Goal: Information Seeking & Learning: Learn about a topic

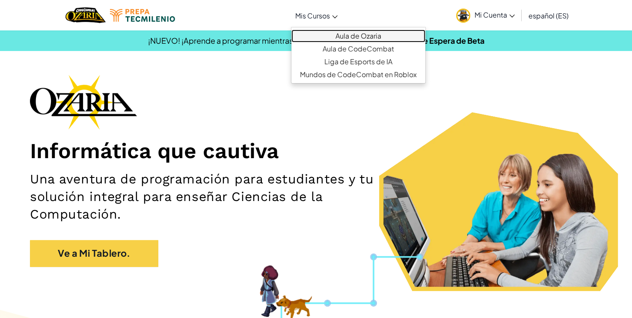
click at [354, 37] on link "Aula de Ozaria" at bounding box center [358, 36] width 134 height 13
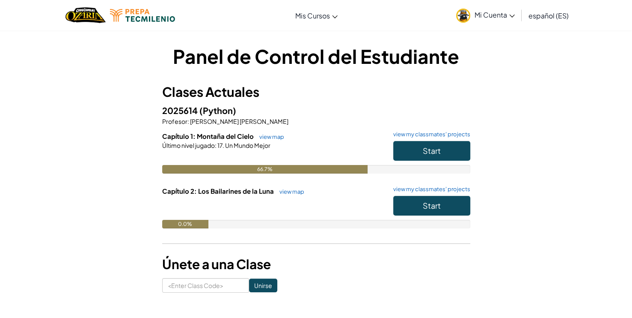
click at [446, 194] on h6 "Capítulo 2: Los Bailarines de la Luna view map view my classmates' projects" at bounding box center [316, 190] width 308 height 9
click at [446, 199] on button "Start" at bounding box center [431, 206] width 77 height 20
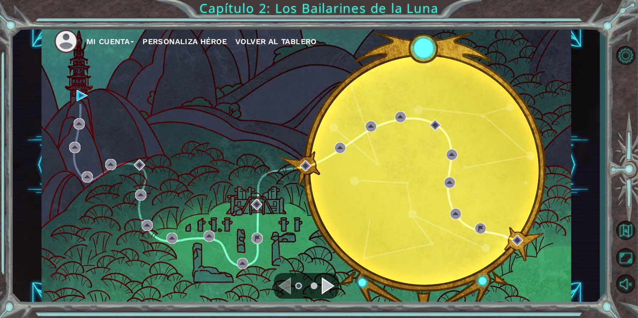
click at [253, 45] on span "Volver al Tablero" at bounding box center [275, 41] width 81 height 9
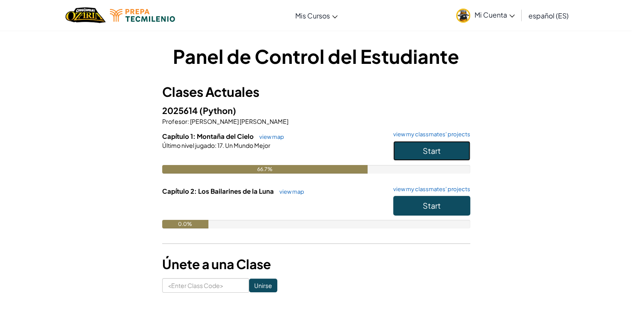
click at [409, 150] on button "Start" at bounding box center [431, 151] width 77 height 20
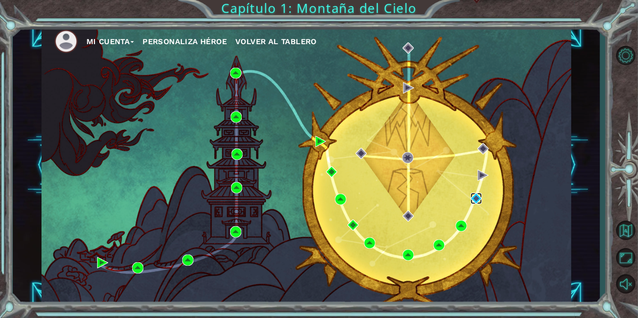
click at [476, 196] on img at bounding box center [476, 198] width 11 height 11
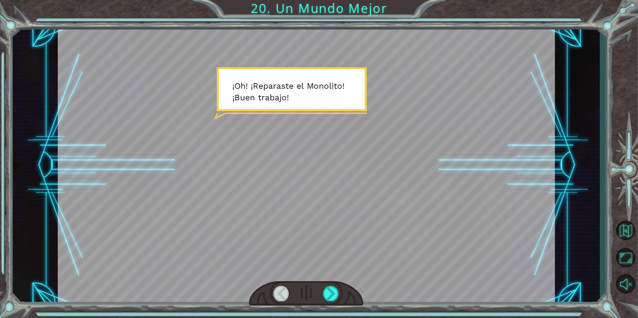
click at [324, 282] on div at bounding box center [306, 293] width 114 height 25
click at [328, 293] on div at bounding box center [331, 292] width 16 height 15
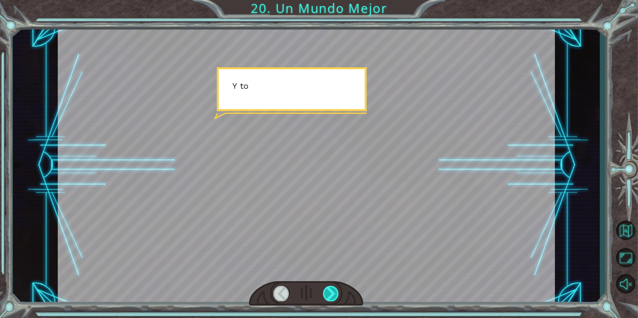
click at [328, 293] on div at bounding box center [331, 292] width 16 height 15
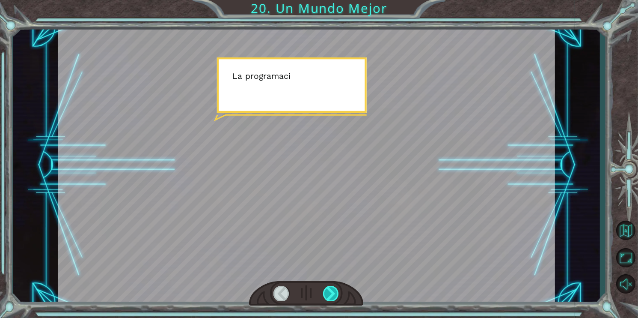
click at [328, 293] on div at bounding box center [331, 292] width 16 height 15
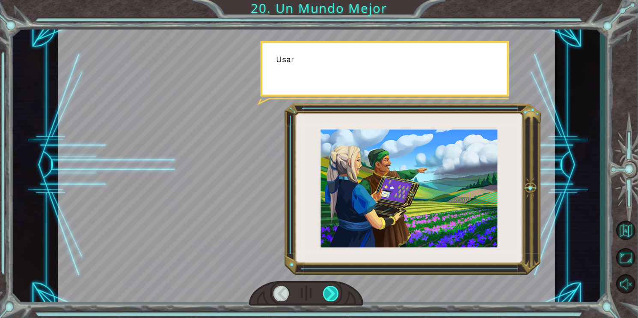
click at [328, 293] on div at bounding box center [331, 292] width 16 height 15
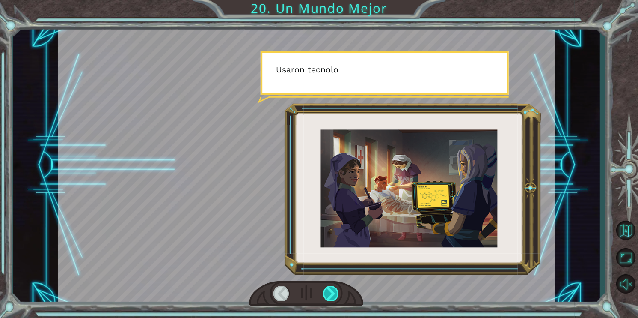
click at [328, 293] on div at bounding box center [331, 292] width 16 height 15
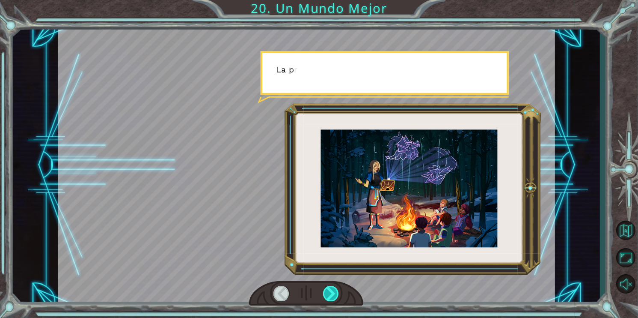
click at [328, 293] on div at bounding box center [331, 292] width 16 height 15
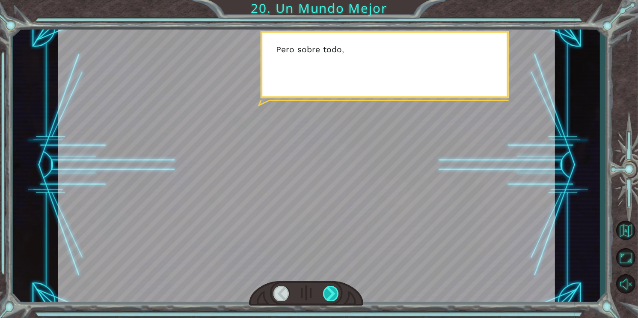
click at [328, 293] on div at bounding box center [331, 292] width 16 height 15
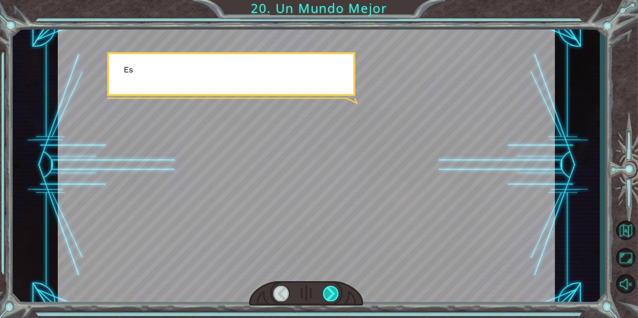
click at [328, 293] on div at bounding box center [331, 292] width 16 height 15
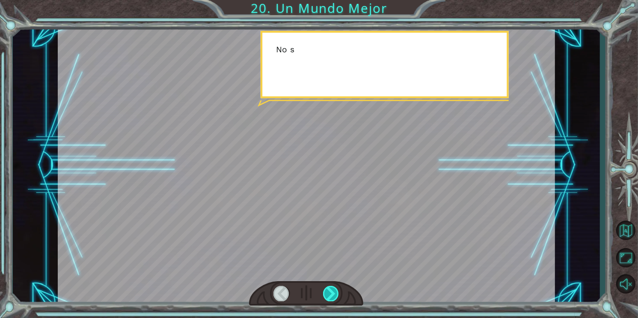
click at [328, 293] on div at bounding box center [331, 292] width 16 height 15
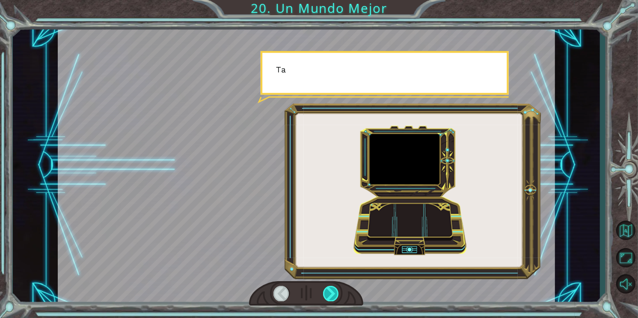
click at [328, 293] on div at bounding box center [331, 292] width 16 height 15
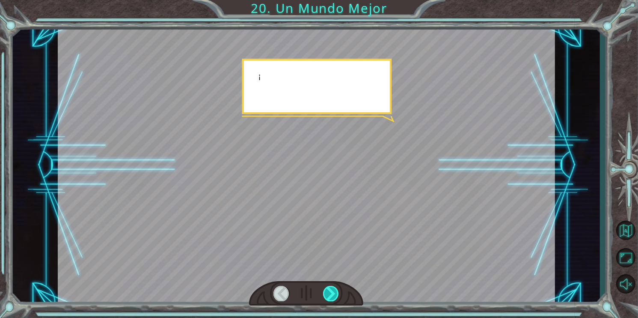
click at [328, 293] on div at bounding box center [331, 292] width 16 height 15
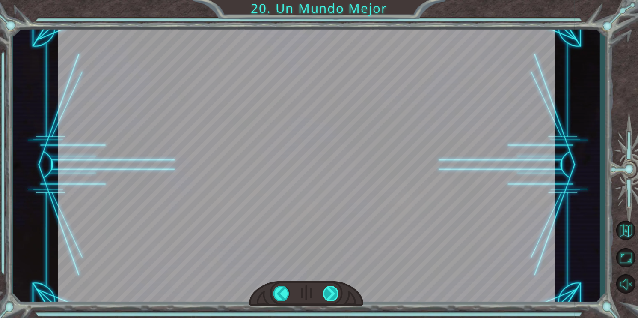
click at [328, 293] on div at bounding box center [331, 292] width 16 height 15
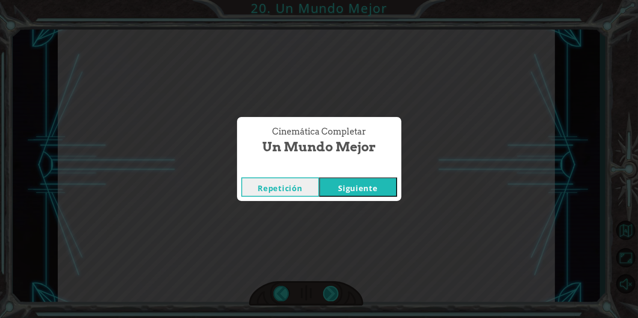
click at [328, 293] on div "Cinemática Completar Un Mundo Mejor Repetición [GEOGRAPHIC_DATA]" at bounding box center [319, 159] width 638 height 318
click at [360, 194] on button "Siguiente" at bounding box center [358, 186] width 78 height 19
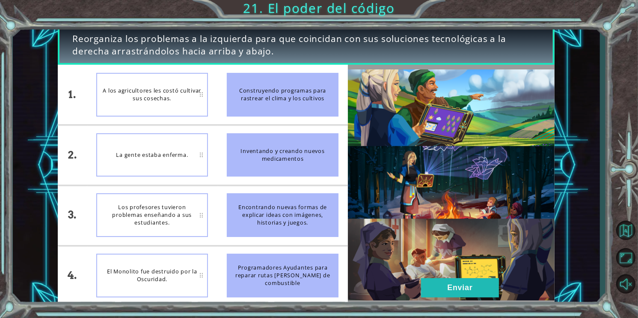
drag, startPoint x: 307, startPoint y: 271, endPoint x: 292, endPoint y: 120, distance: 152.2
click at [292, 120] on ul "Construyendo programas para rastrear el clima y los cultivos Inventando y crean…" at bounding box center [282, 185] width 131 height 240
click at [454, 295] on button "Enviar" at bounding box center [460, 287] width 78 height 19
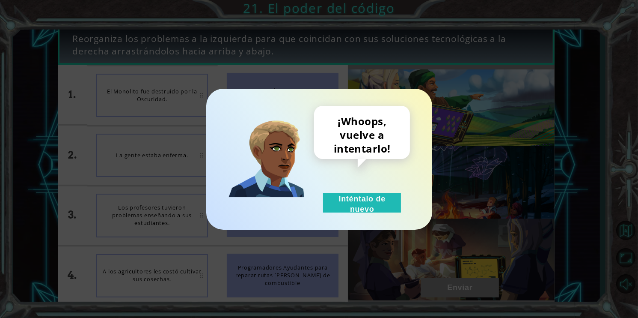
click at [374, 190] on div "¡Whoops, vuelve a intentarlo! Inténtalo de nuevo" at bounding box center [362, 159] width 96 height 107
click at [381, 205] on button "Inténtalo de nuevo" at bounding box center [362, 202] width 78 height 19
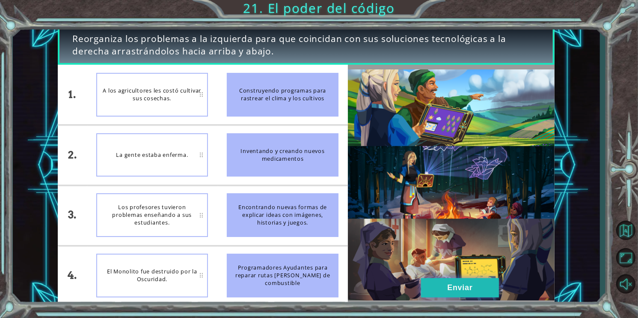
click at [431, 293] on button "Enviar" at bounding box center [460, 287] width 78 height 19
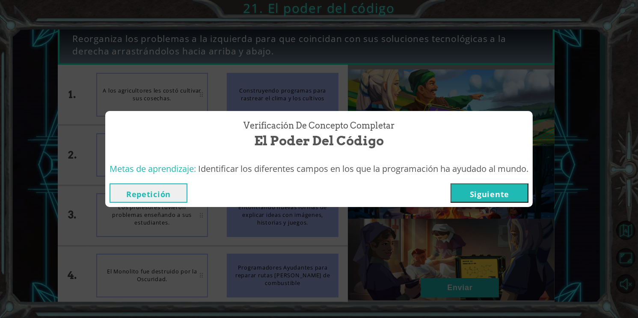
click at [494, 199] on button "Siguiente" at bounding box center [490, 192] width 78 height 19
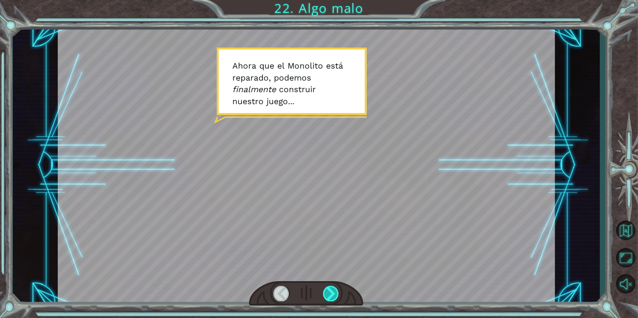
click at [330, 287] on div at bounding box center [331, 292] width 16 height 15
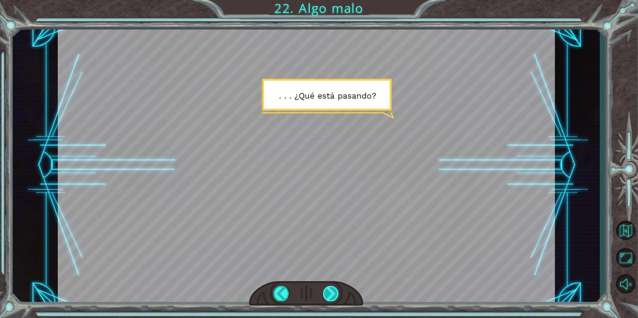
click at [330, 290] on div at bounding box center [331, 292] width 16 height 15
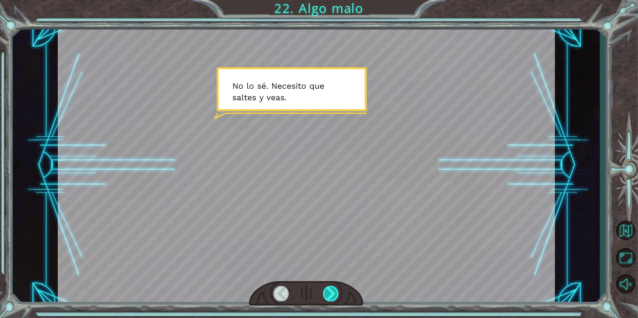
click at [331, 291] on div at bounding box center [331, 292] width 16 height 15
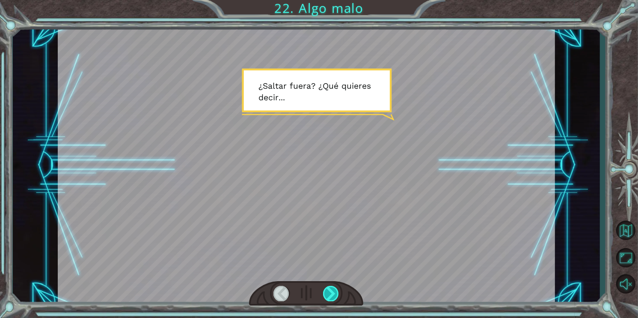
click at [331, 291] on div at bounding box center [331, 292] width 16 height 15
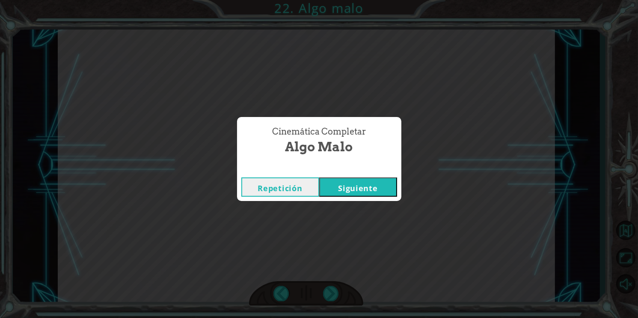
click at [347, 195] on button "Siguiente" at bounding box center [358, 186] width 78 height 19
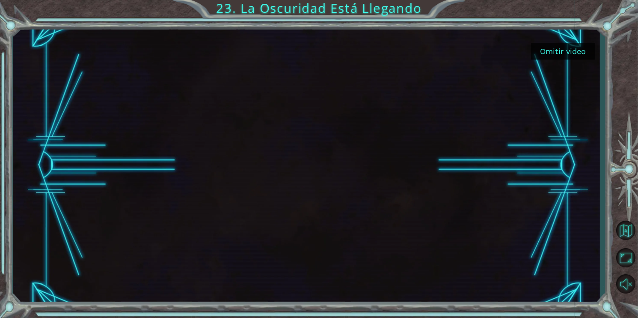
click at [547, 44] on button "Omitir video" at bounding box center [563, 51] width 64 height 17
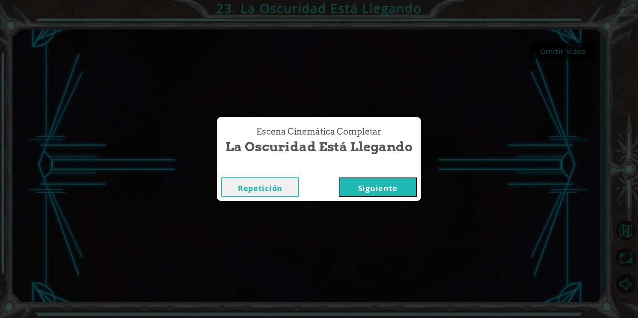
click at [370, 183] on button "Siguiente" at bounding box center [378, 186] width 78 height 19
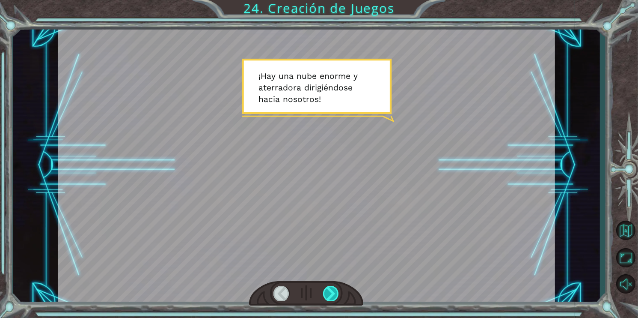
click at [330, 287] on div at bounding box center [331, 292] width 16 height 15
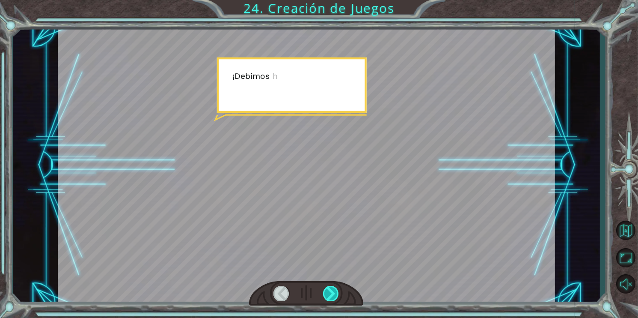
click at [330, 287] on div at bounding box center [331, 292] width 16 height 15
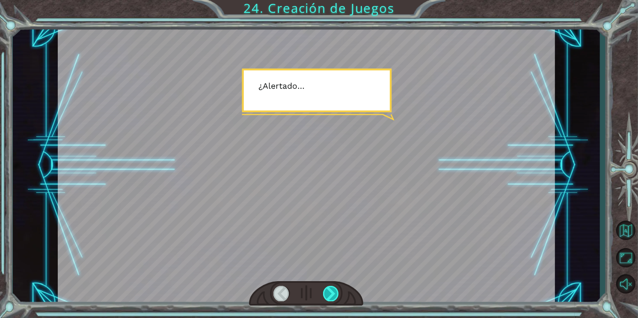
click at [330, 287] on div at bounding box center [331, 292] width 16 height 15
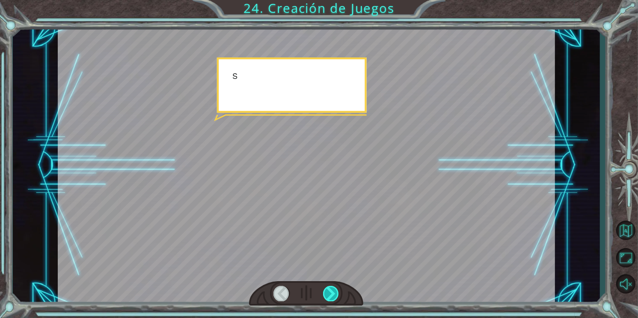
click at [330, 287] on div at bounding box center [331, 292] width 16 height 15
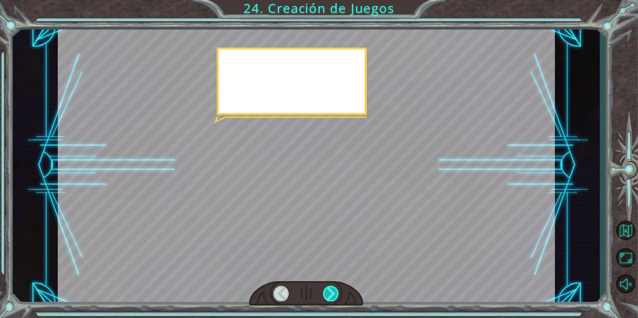
click at [330, 287] on div at bounding box center [331, 292] width 16 height 15
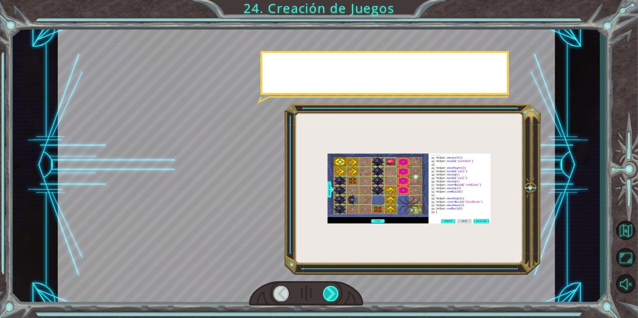
click at [330, 287] on div at bounding box center [331, 292] width 16 height 15
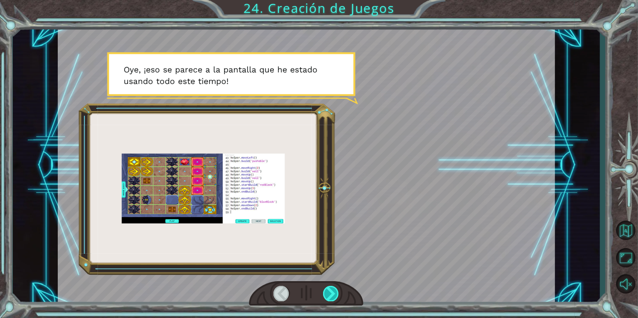
click at [333, 293] on div at bounding box center [331, 292] width 16 height 15
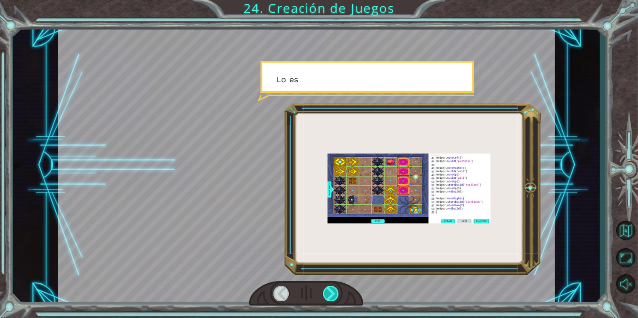
click at [333, 293] on div at bounding box center [331, 292] width 16 height 15
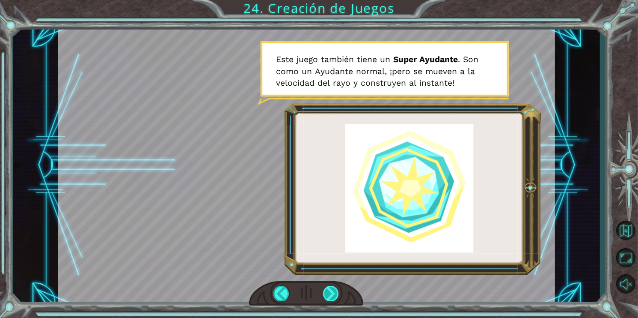
click at [333, 293] on div at bounding box center [331, 292] width 16 height 15
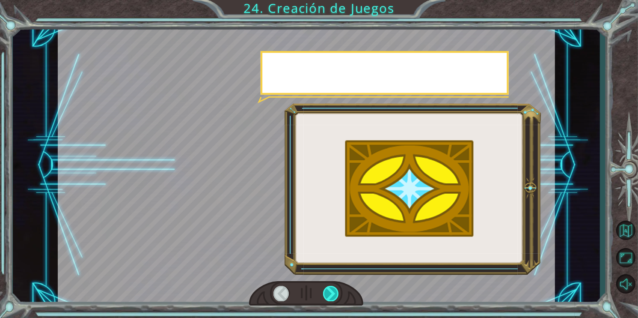
click at [333, 293] on div at bounding box center [331, 292] width 16 height 15
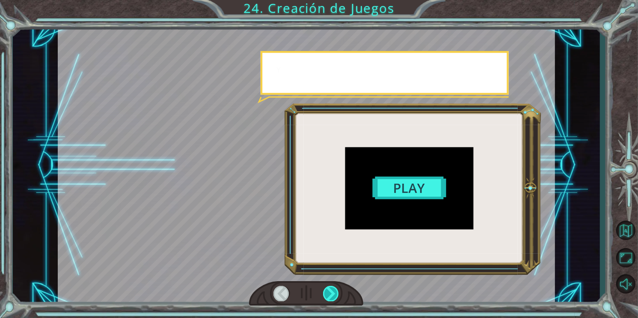
click at [333, 293] on div at bounding box center [331, 292] width 16 height 15
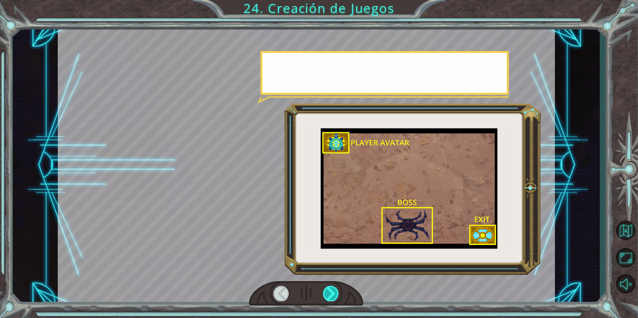
click at [333, 293] on div at bounding box center [331, 292] width 16 height 15
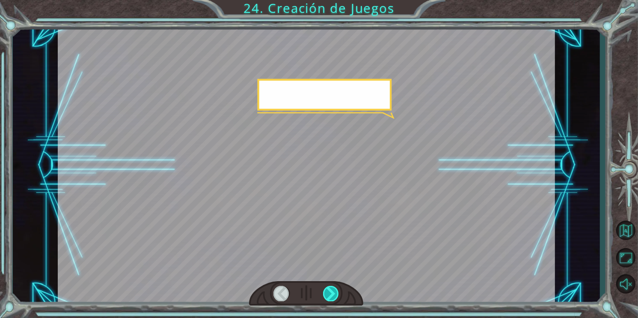
click at [333, 293] on div at bounding box center [331, 292] width 16 height 15
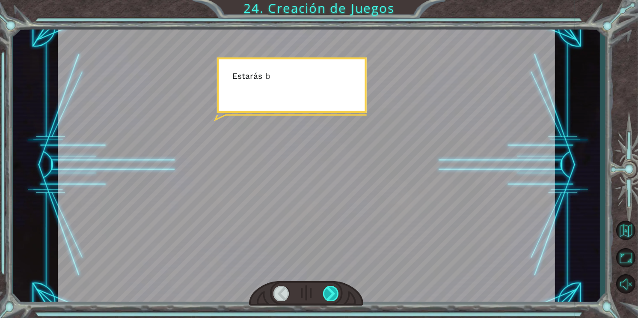
click at [333, 293] on div at bounding box center [331, 292] width 16 height 15
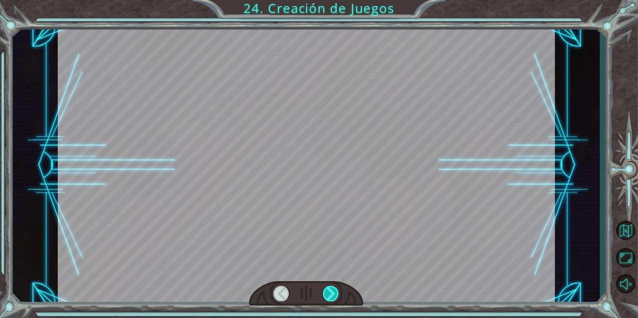
click at [333, 293] on div at bounding box center [331, 292] width 16 height 15
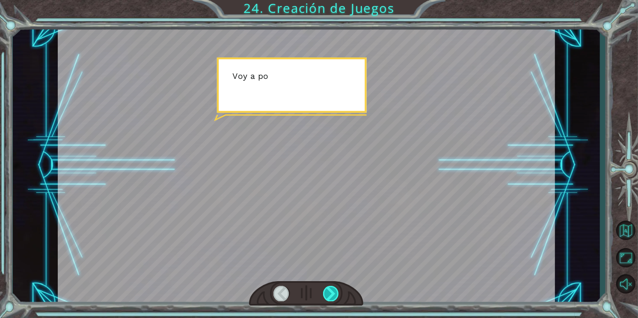
click at [333, 293] on div at bounding box center [331, 292] width 16 height 15
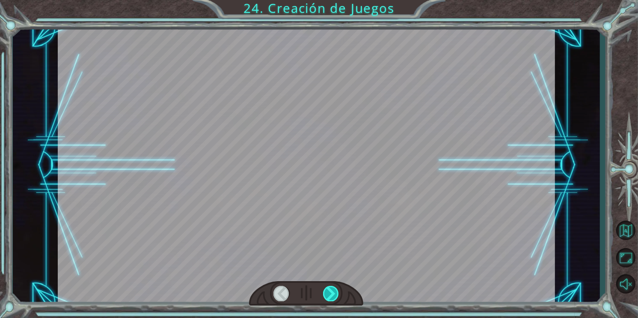
click at [333, 293] on div at bounding box center [331, 292] width 16 height 15
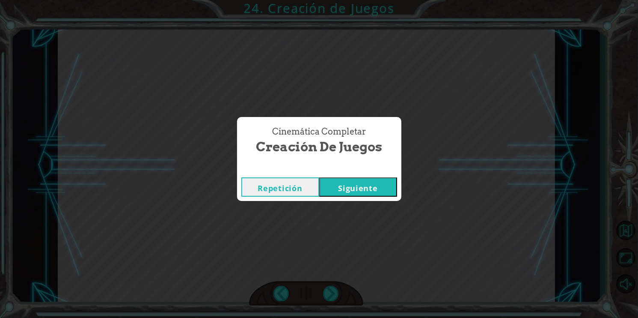
click at [339, 188] on button "Siguiente" at bounding box center [358, 186] width 78 height 19
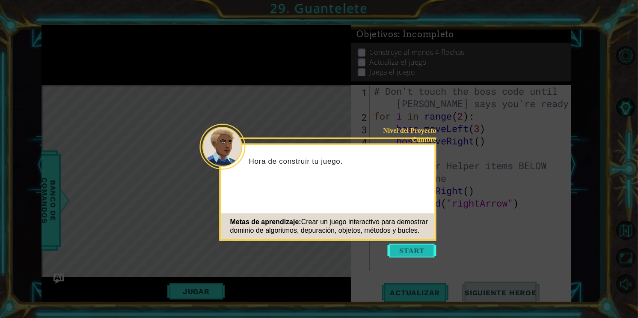
click at [397, 251] on button "Start" at bounding box center [412, 250] width 49 height 14
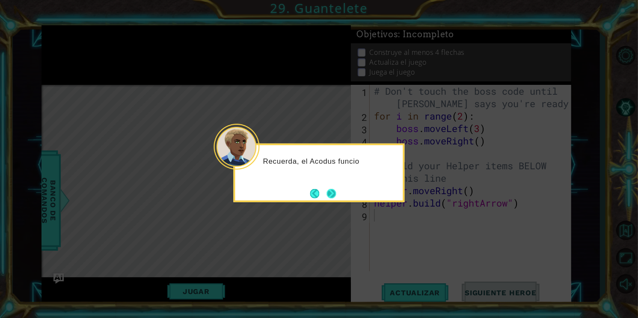
click at [331, 194] on button "Next" at bounding box center [332, 193] width 10 height 10
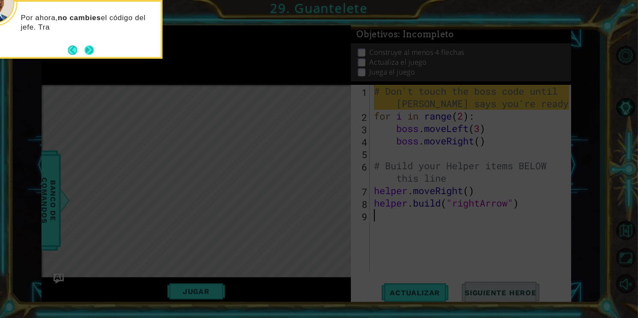
click at [90, 54] on button "Next" at bounding box center [88, 49] width 9 height 9
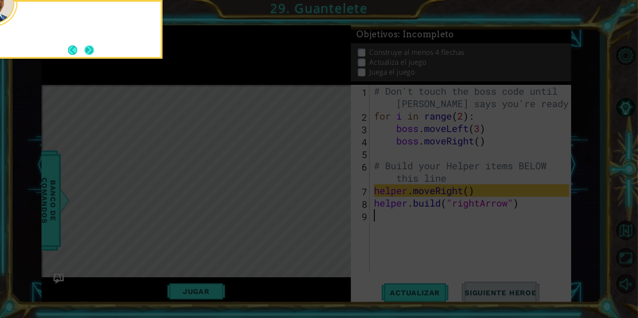
click at [85, 50] on button "Next" at bounding box center [88, 49] width 9 height 9
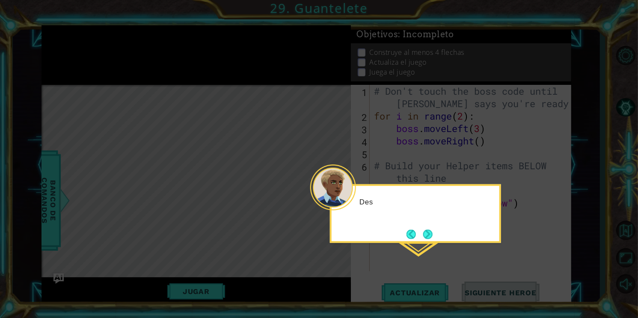
click at [85, 50] on icon at bounding box center [319, 159] width 638 height 318
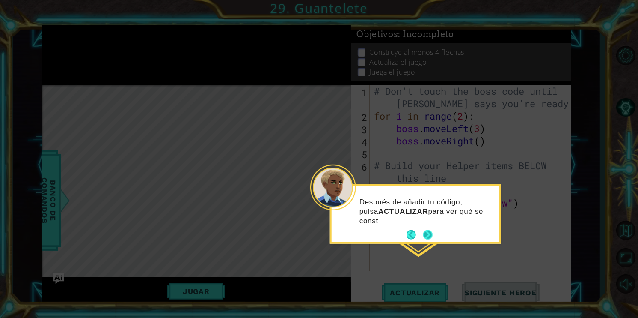
click at [430, 237] on button "Next" at bounding box center [427, 234] width 9 height 9
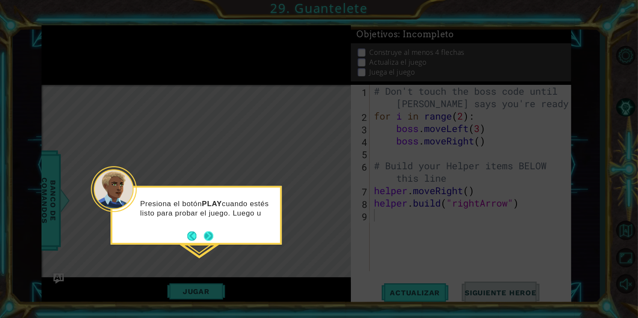
click at [210, 237] on button "Next" at bounding box center [208, 235] width 9 height 9
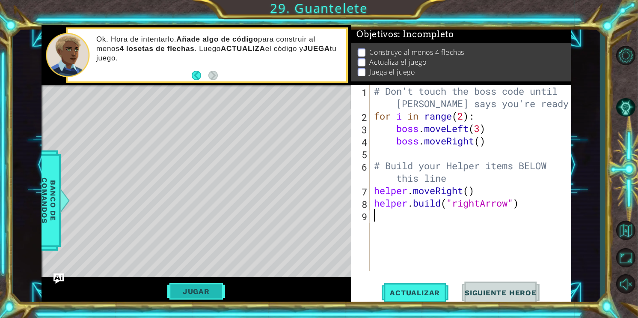
click at [208, 286] on button "Jugar" at bounding box center [196, 291] width 58 height 16
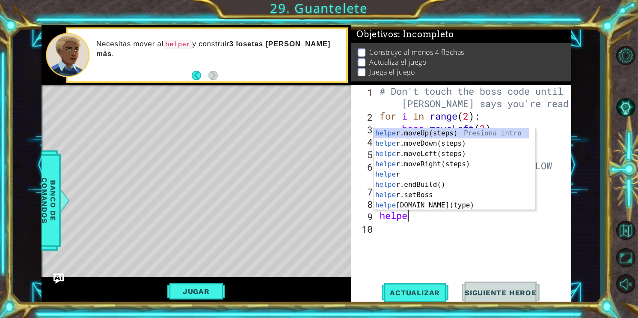
scroll to position [0, 1]
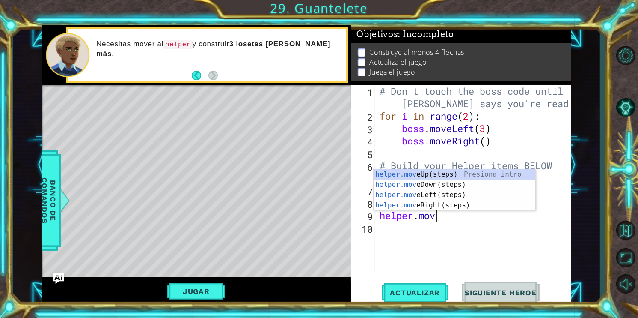
type textarea "helper.move"
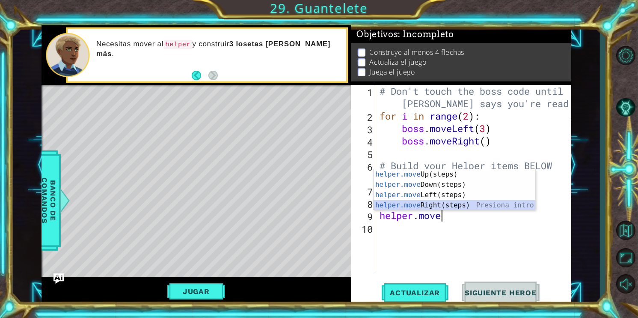
scroll to position [0, 0]
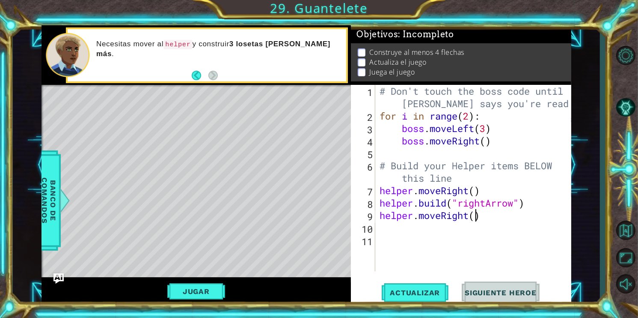
click at [478, 220] on div "# Don't touch the boss code until [PERSON_NAME] says you're ready! for i in ran…" at bounding box center [476, 196] width 196 height 223
type textarea "helper.moveRight()"
click at [403, 236] on div "# Don't touch the boss code until [PERSON_NAME] says you're ready! for i in ran…" at bounding box center [476, 196] width 196 height 223
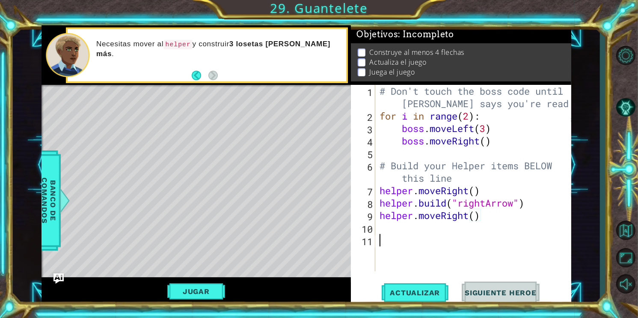
scroll to position [0, 0]
click at [401, 233] on div "# Don't touch the boss code until [PERSON_NAME] says you're ready! for i in ran…" at bounding box center [476, 196] width 196 height 223
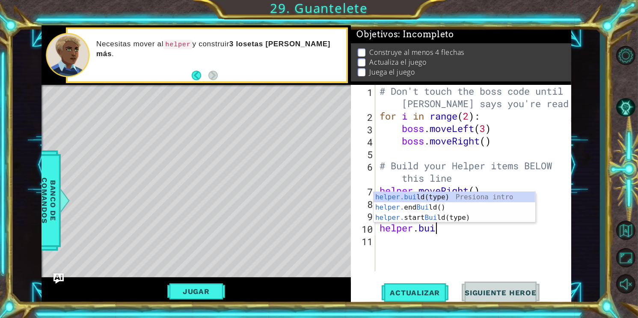
scroll to position [0, 2]
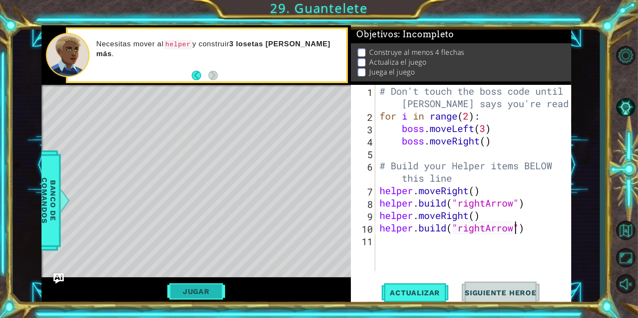
type textarea "[DOMAIN_NAME]("rightArrow")"
click at [219, 288] on button "Jugar" at bounding box center [196, 291] width 58 height 16
click at [392, 237] on div "# Don't touch the boss code until [PERSON_NAME] says you're ready! for i in ran…" at bounding box center [476, 196] width 196 height 223
type textarea "for 1 in range(3)"
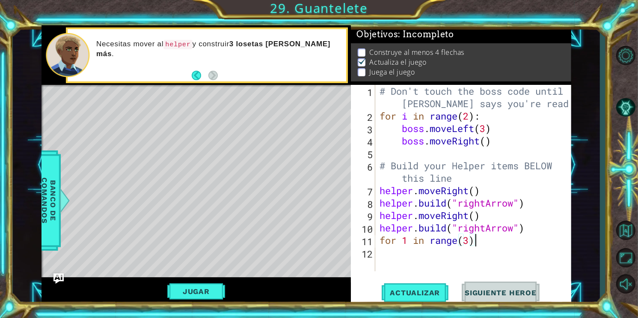
scroll to position [0, 0]
click at [407, 240] on div "# Don't touch the boss code until [PERSON_NAME] says you're ready! for i in ran…" at bounding box center [476, 196] width 196 height 223
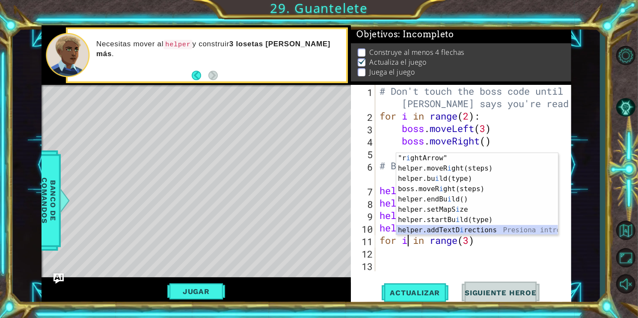
click at [481, 232] on div ""r i ghtArrow" Presiona intro helper.moveR i ght(steps) Presiona intro helper.b…" at bounding box center [477, 204] width 162 height 103
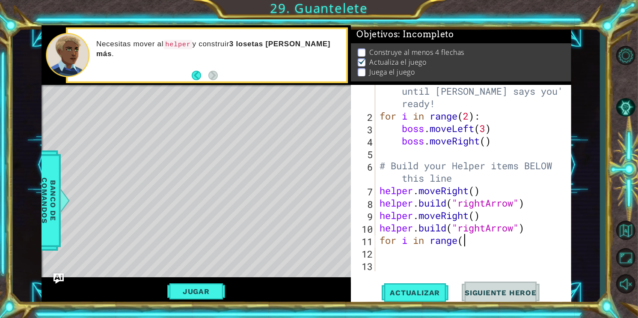
scroll to position [0, 3]
type textarea "for i in range(3)"
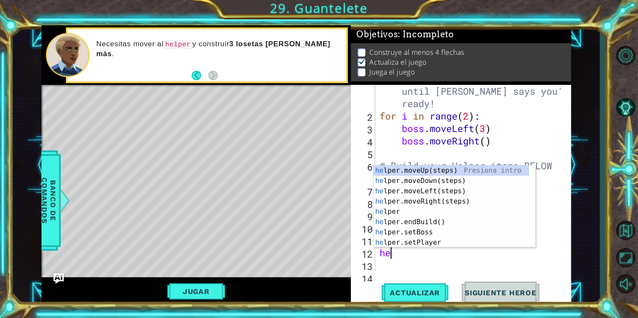
scroll to position [0, 0]
type textarea "h"
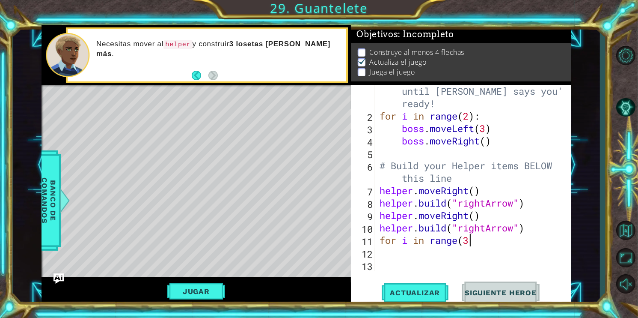
scroll to position [0, 3]
type textarea "for i in range(3):"
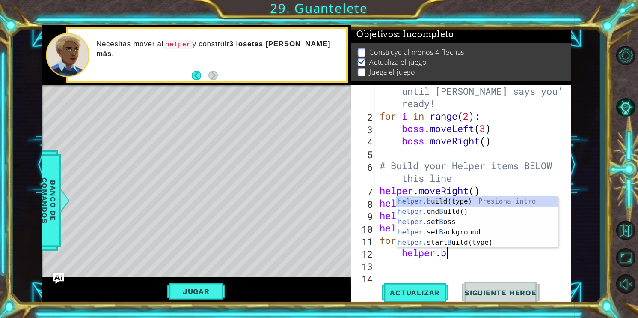
scroll to position [0, 2]
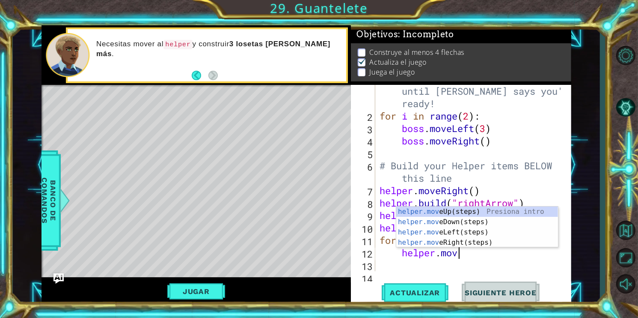
type textarea "helper.move"
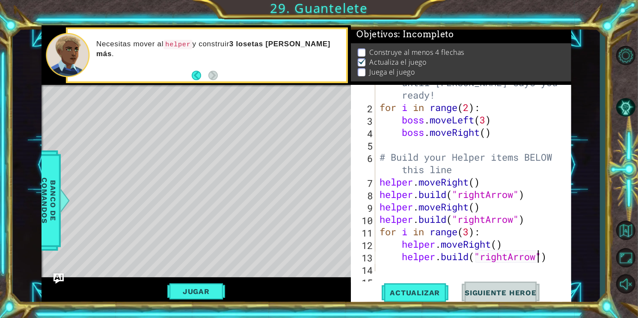
scroll to position [25, 0]
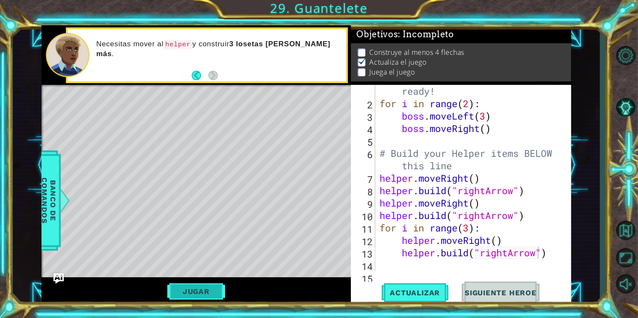
click at [205, 293] on button "Jugar" at bounding box center [196, 291] width 58 height 16
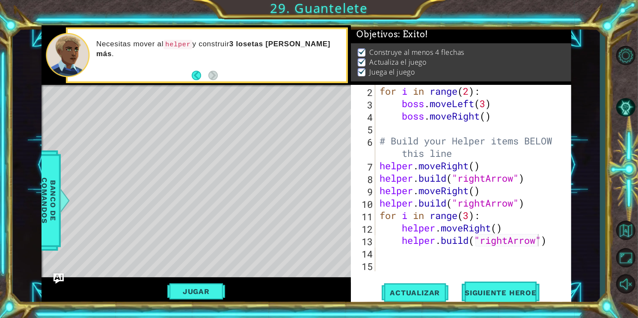
scroll to position [37, 0]
click at [471, 215] on div "for i in range ( 2 ) : boss . moveLeft ( 3 ) boss . moveRight ( ) # Build your …" at bounding box center [472, 190] width 189 height 211
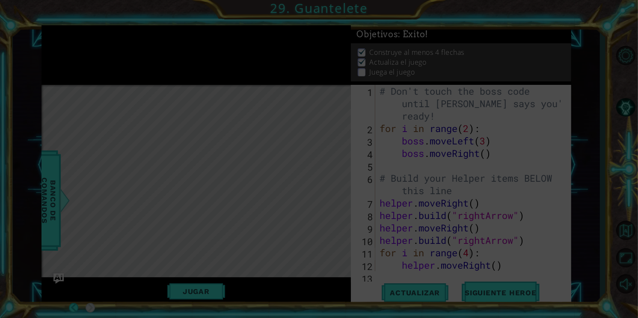
scroll to position [0, 0]
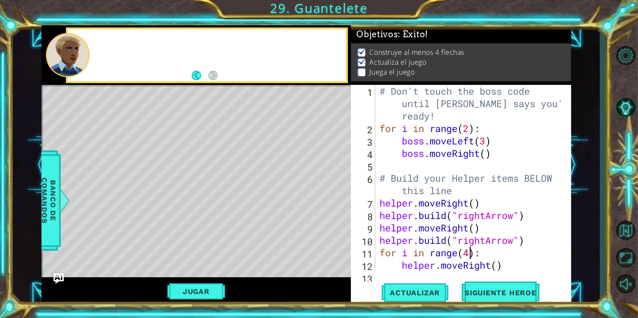
click at [552, 243] on div "# Don't touch the boss code until [PERSON_NAME] says you're ready! for i in ran…" at bounding box center [472, 203] width 189 height 236
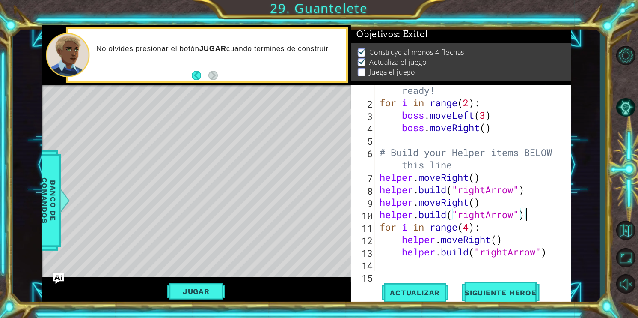
scroll to position [26, 0]
click at [552, 253] on div "# Don't touch the boss code until [PERSON_NAME] says you're ready! for i in ran…" at bounding box center [472, 177] width 189 height 236
type textarea "[DOMAIN_NAME]("rightArrow")"
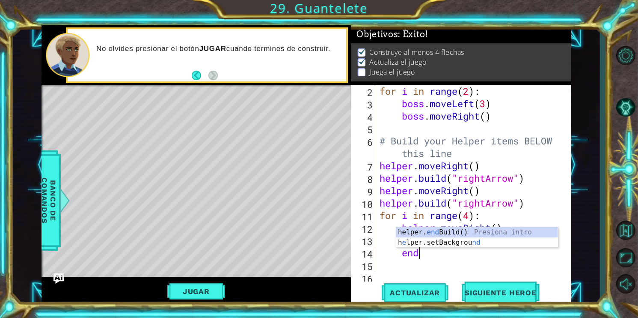
scroll to position [0, 1]
type textarea "e"
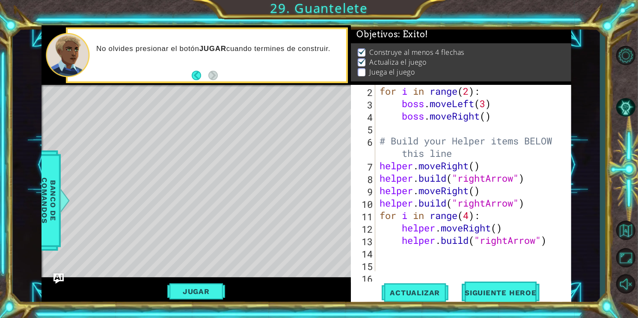
scroll to position [50, 0]
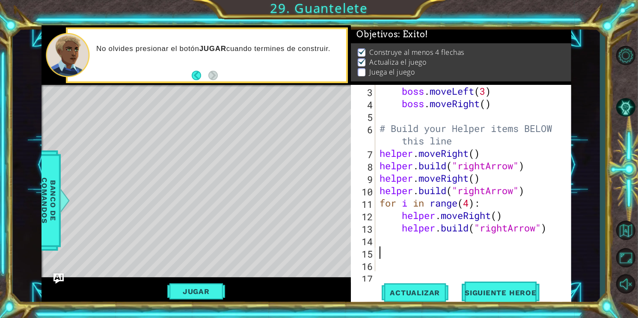
click at [381, 238] on div "boss . moveLeft ( 3 ) boss . moveRight ( ) # Build your Helper items BELOW this…" at bounding box center [472, 190] width 189 height 211
type textarea "for i in range(4):"
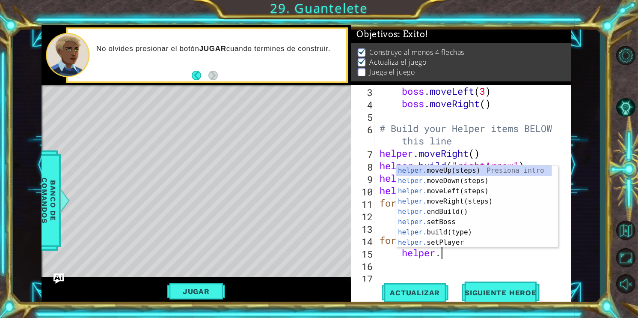
scroll to position [0, 2]
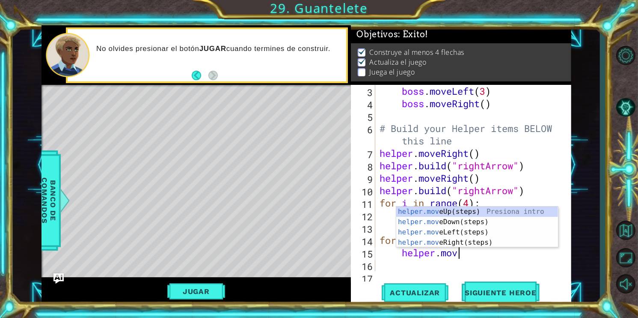
type textarea "helper.move"
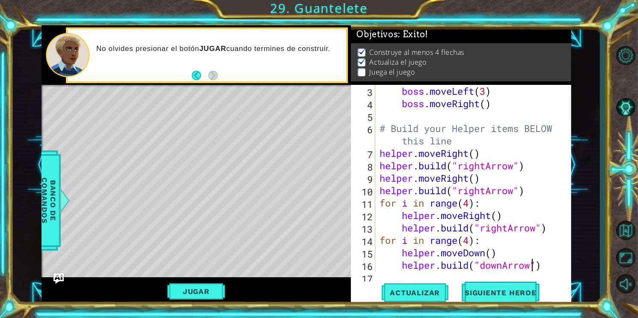
scroll to position [0, 7]
click at [493, 255] on div "boss . moveLeft ( 3 ) boss . moveRight ( ) # Build your Helper items BELOW this…" at bounding box center [472, 190] width 189 height 211
type textarea "helper.moveDown()"
click at [196, 281] on div "Jugar" at bounding box center [197, 291] width 310 height 28
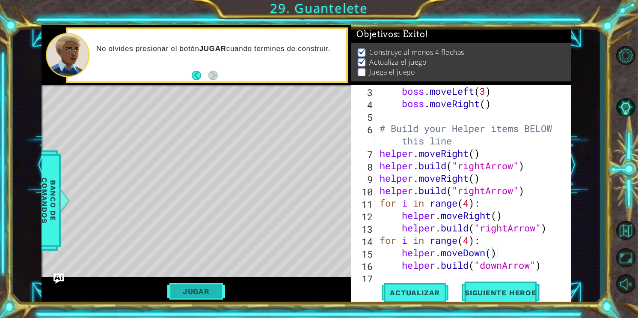
click at [196, 284] on button "Jugar" at bounding box center [196, 291] width 58 height 16
click at [495, 289] on button "Siguiente Heroe" at bounding box center [500, 293] width 89 height 22
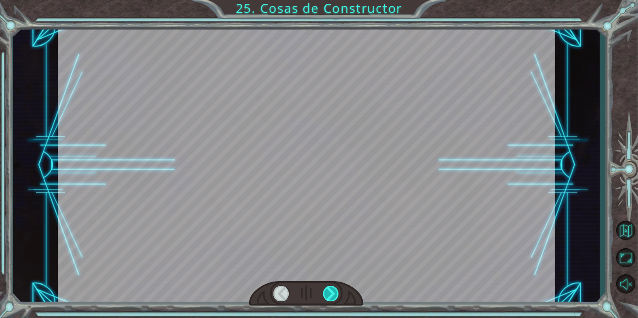
click at [332, 296] on div at bounding box center [331, 292] width 16 height 15
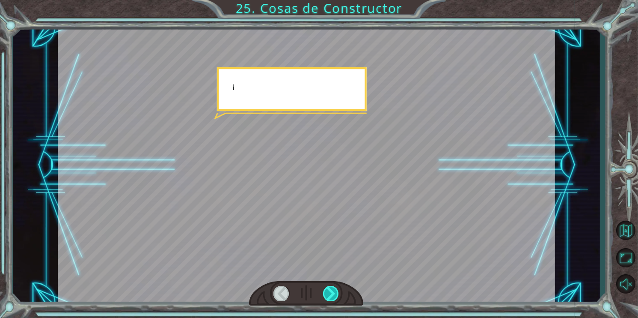
click at [332, 296] on div at bounding box center [331, 292] width 16 height 15
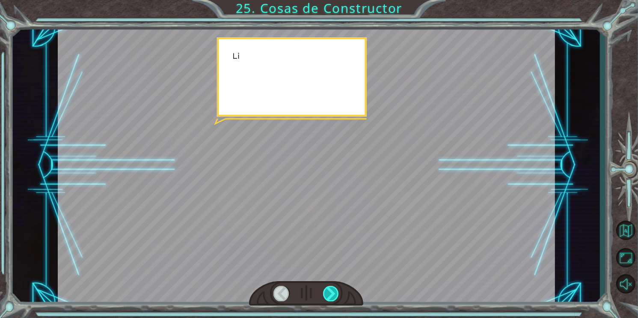
click at [332, 296] on div at bounding box center [331, 292] width 16 height 15
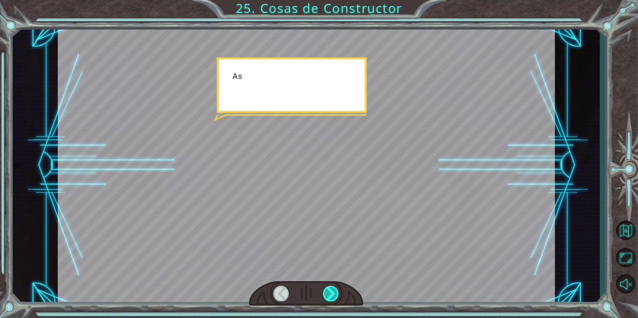
click at [332, 296] on div at bounding box center [331, 292] width 16 height 15
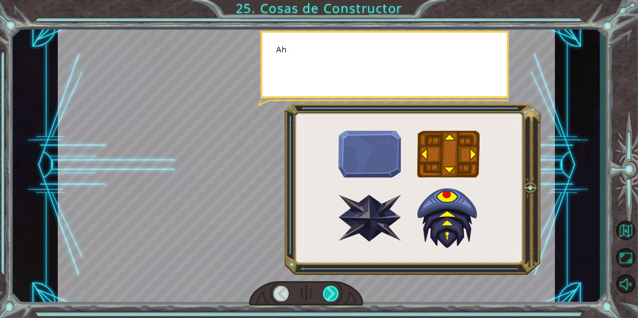
click at [332, 296] on div at bounding box center [331, 292] width 16 height 15
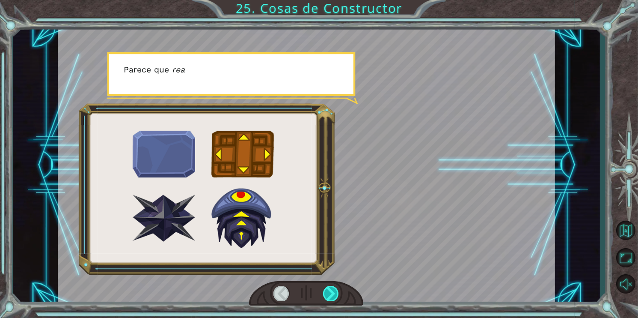
click at [332, 296] on div at bounding box center [331, 292] width 16 height 15
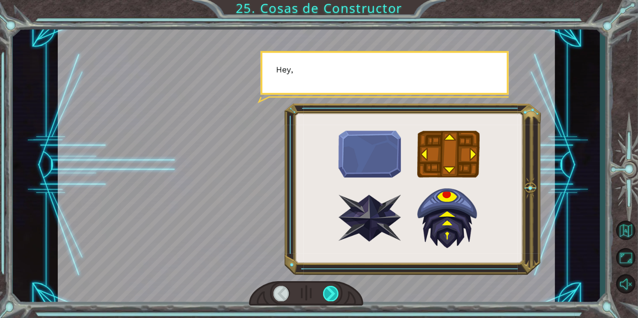
click at [332, 296] on div at bounding box center [331, 292] width 16 height 15
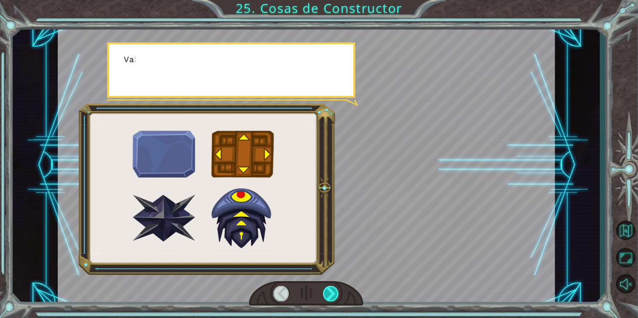
click at [332, 296] on div at bounding box center [331, 292] width 16 height 15
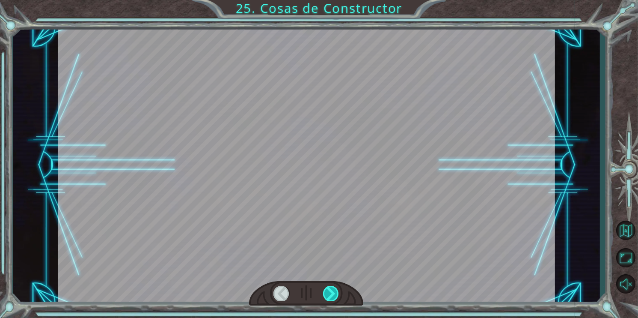
click at [332, 296] on div at bounding box center [331, 292] width 16 height 15
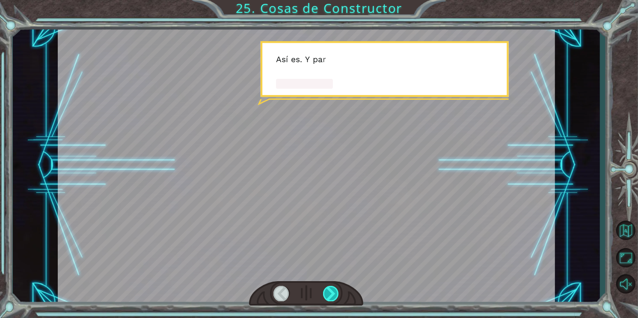
click at [332, 296] on div at bounding box center [331, 292] width 16 height 15
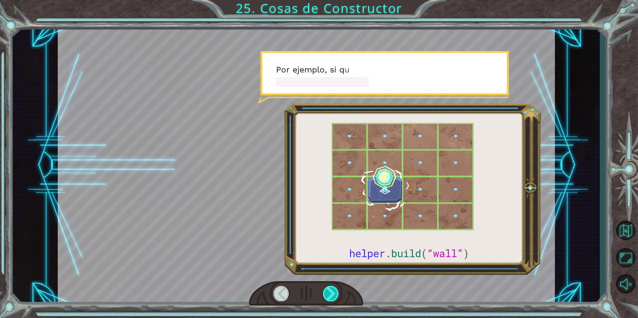
click at [332, 296] on div at bounding box center [331, 292] width 16 height 15
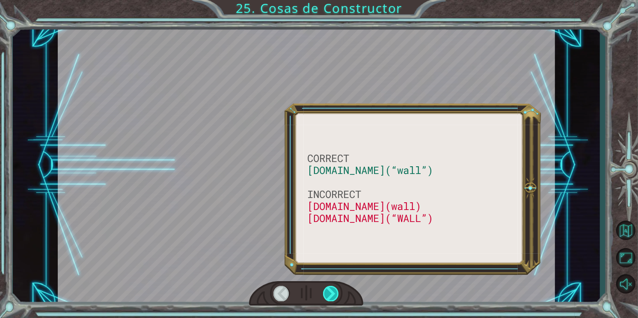
click at [332, 296] on div at bounding box center [331, 292] width 16 height 15
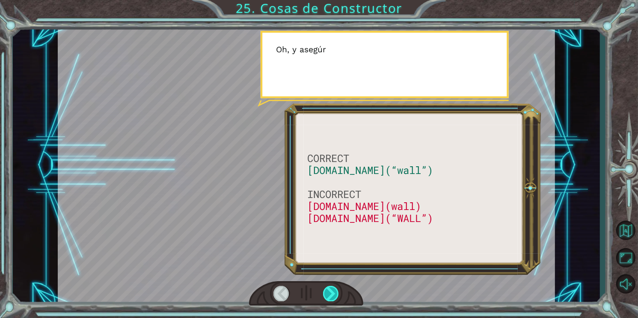
click at [332, 296] on div at bounding box center [331, 292] width 16 height 15
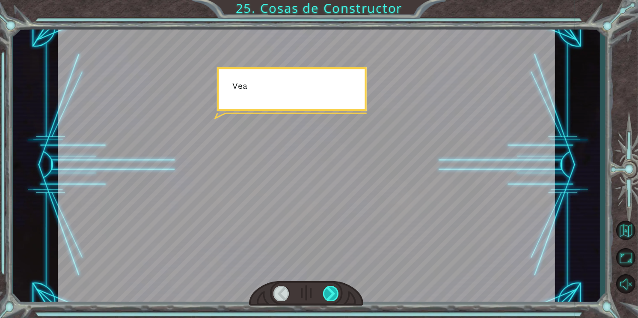
click at [332, 296] on div at bounding box center [331, 292] width 16 height 15
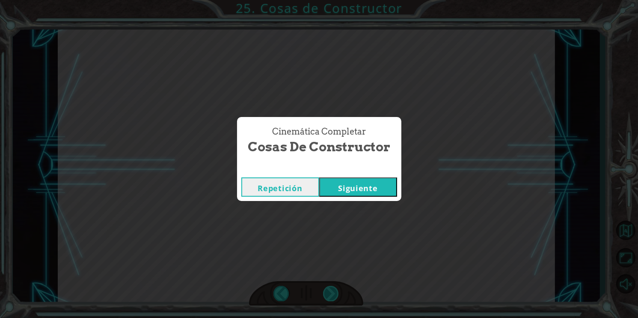
click at [332, 296] on div "Cinemática Completar Cosas de Constructor Repetición [GEOGRAPHIC_DATA]" at bounding box center [319, 159] width 638 height 318
click at [352, 196] on button "Siguiente" at bounding box center [358, 186] width 78 height 19
click at [352, 191] on button "Siguiente" at bounding box center [358, 186] width 78 height 19
click at [341, 178] on button "Siguiente" at bounding box center [358, 186] width 78 height 19
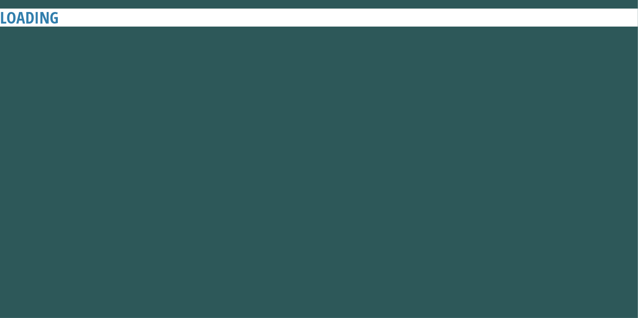
click at [352, 186] on button "Siguiente" at bounding box center [358, 186] width 78 height 19
click at [438, 153] on div "Cinemática Completar Cosas de Constructor Repetición [GEOGRAPHIC_DATA]" at bounding box center [319, 159] width 638 height 318
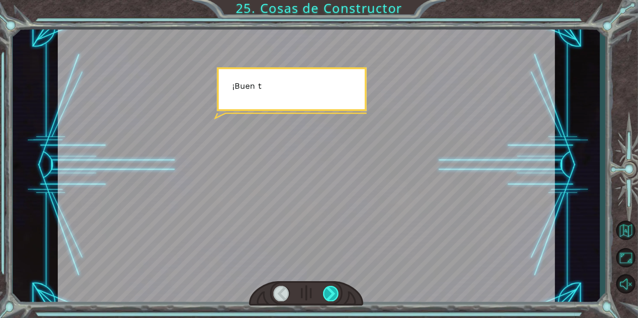
click at [335, 293] on div at bounding box center [331, 292] width 16 height 15
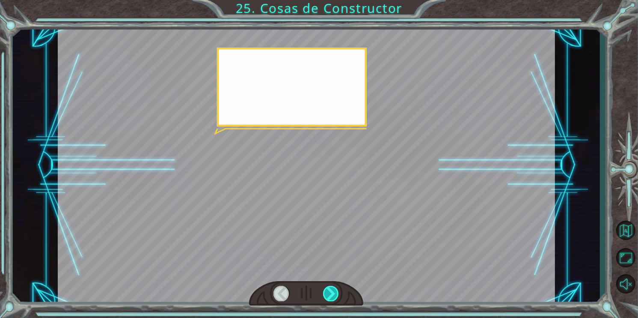
click at [335, 293] on div at bounding box center [331, 292] width 16 height 15
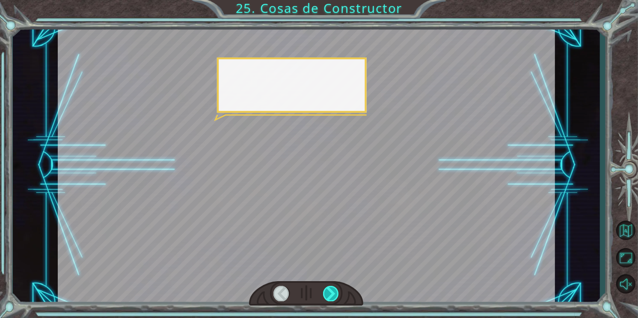
click at [335, 293] on div at bounding box center [331, 292] width 16 height 15
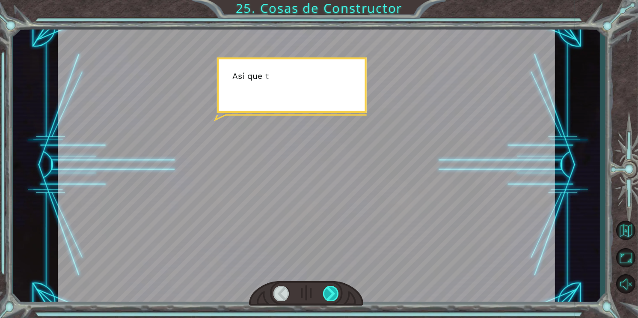
click at [335, 293] on div at bounding box center [331, 292] width 16 height 15
drag, startPoint x: 335, startPoint y: 293, endPoint x: 339, endPoint y: 298, distance: 5.8
click at [339, 298] on div at bounding box center [306, 293] width 114 height 25
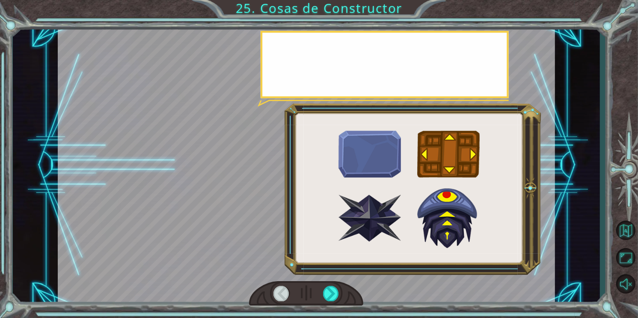
click at [339, 298] on div at bounding box center [306, 293] width 114 height 25
click at [337, 295] on div at bounding box center [331, 292] width 16 height 15
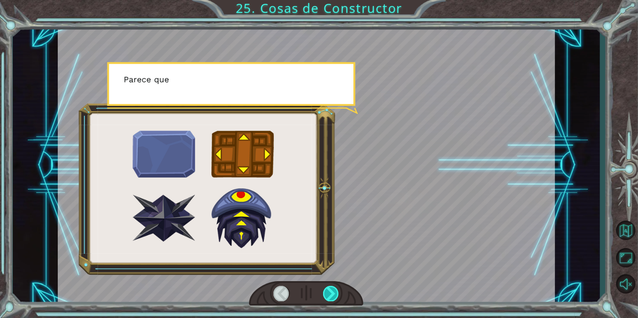
click at [335, 294] on div at bounding box center [331, 292] width 16 height 15
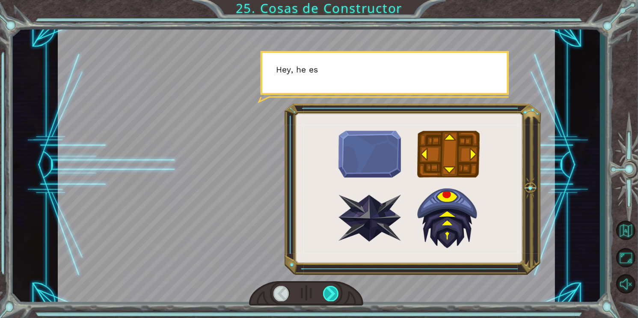
click at [331, 293] on div at bounding box center [331, 292] width 16 height 15
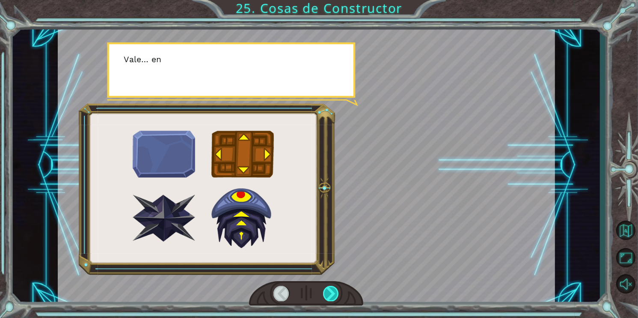
click at [331, 293] on div at bounding box center [331, 292] width 16 height 15
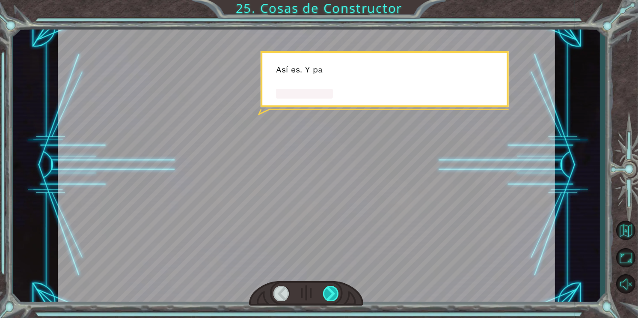
click at [331, 293] on div at bounding box center [331, 292] width 16 height 15
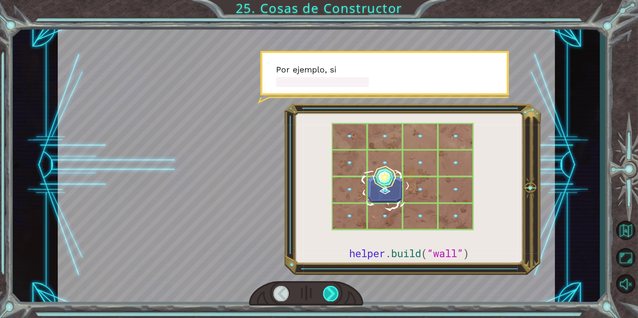
click at [331, 293] on div at bounding box center [331, 292] width 16 height 15
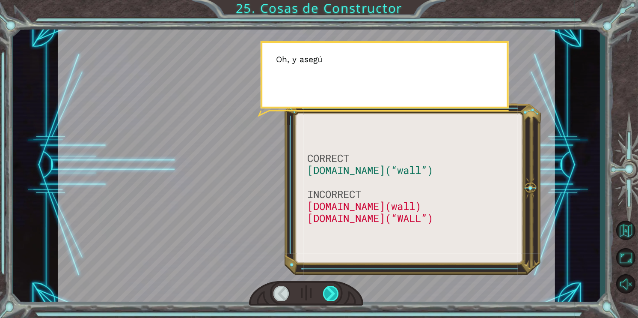
click at [331, 293] on div at bounding box center [331, 292] width 16 height 15
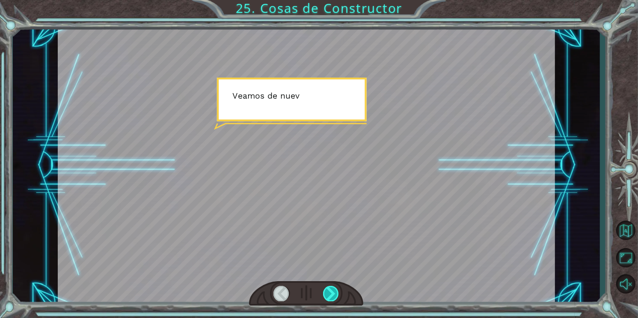
click at [331, 293] on div at bounding box center [331, 292] width 16 height 15
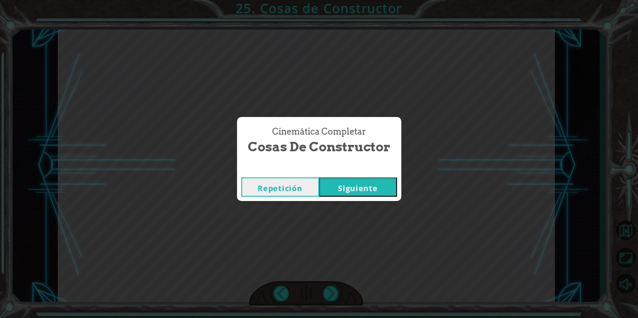
click at [357, 182] on button "Siguiente" at bounding box center [358, 186] width 78 height 19
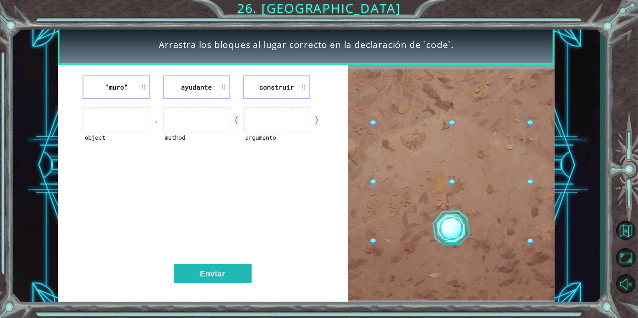
click at [122, 90] on li ""muro"" at bounding box center [116, 87] width 67 height 24
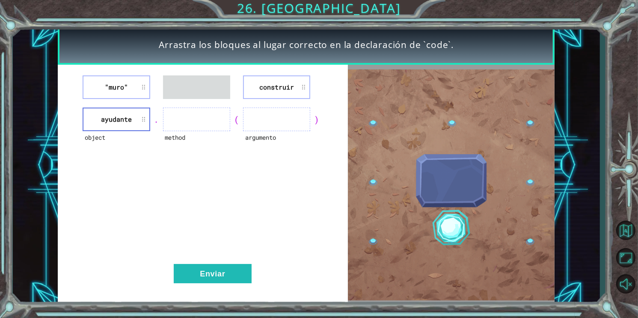
click at [102, 86] on li ""muro"" at bounding box center [116, 87] width 67 height 24
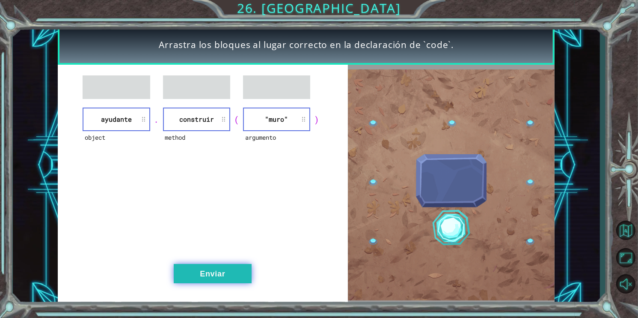
click at [214, 270] on button "Enviar" at bounding box center [213, 273] width 78 height 19
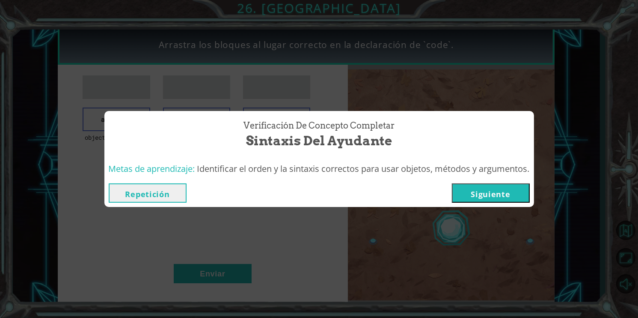
click at [506, 186] on button "Siguiente" at bounding box center [491, 192] width 78 height 19
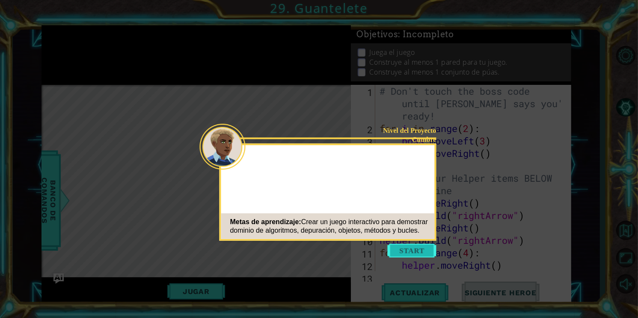
click at [421, 246] on button "Start" at bounding box center [412, 250] width 49 height 14
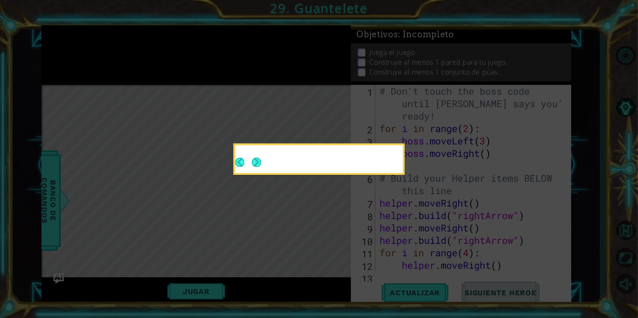
click at [253, 161] on button "Next" at bounding box center [256, 161] width 9 height 9
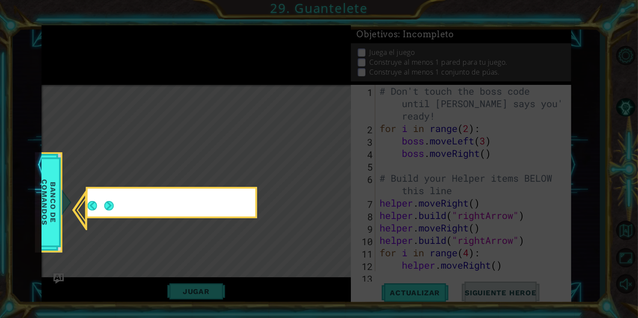
click at [256, 162] on icon at bounding box center [319, 159] width 638 height 318
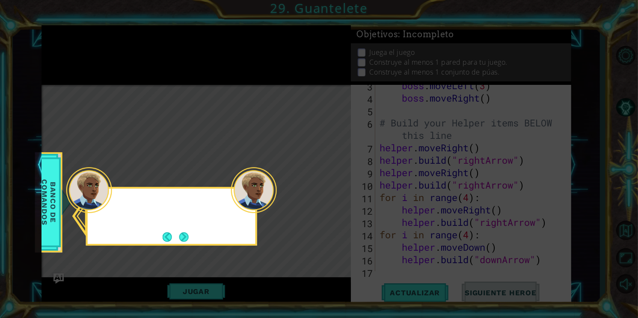
scroll to position [87, 0]
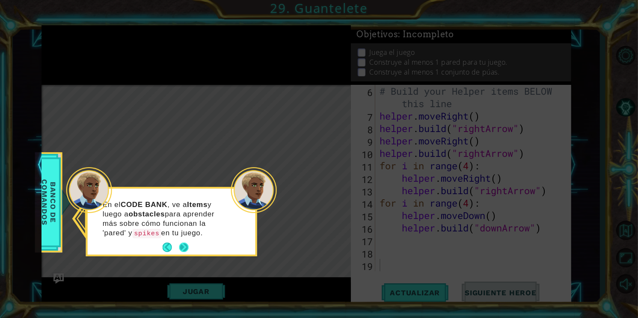
click at [187, 242] on button "Next" at bounding box center [183, 246] width 9 height 9
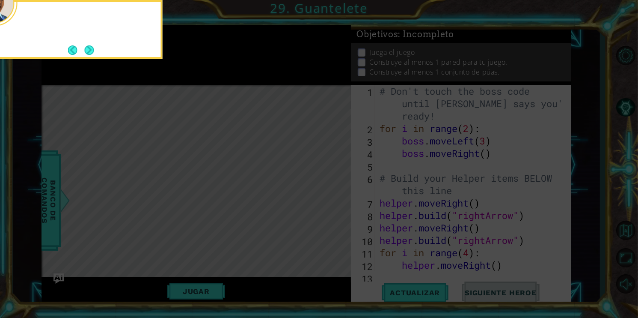
scroll to position [0, 0]
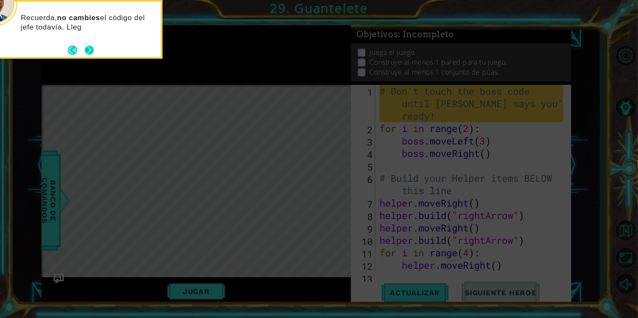
click at [89, 45] on button "Next" at bounding box center [89, 49] width 9 height 9
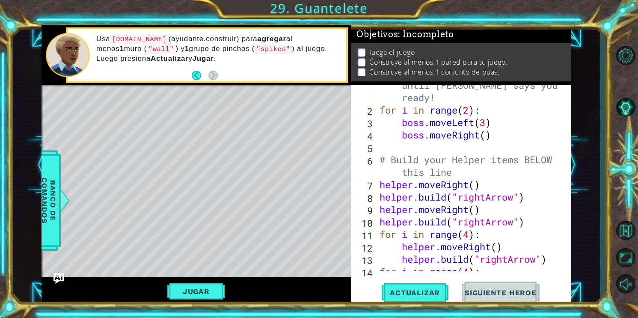
scroll to position [23, 0]
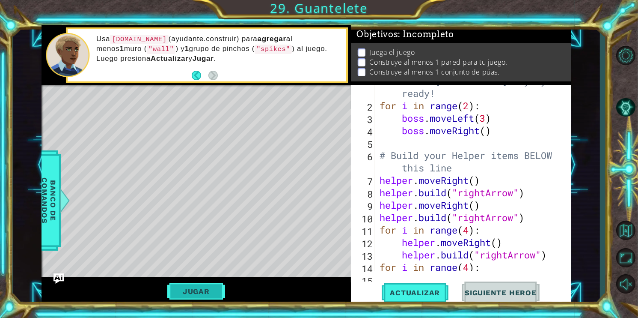
click at [194, 286] on button "Jugar" at bounding box center [196, 291] width 58 height 16
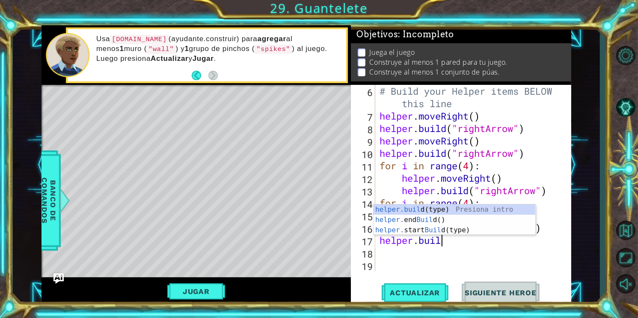
scroll to position [0, 2]
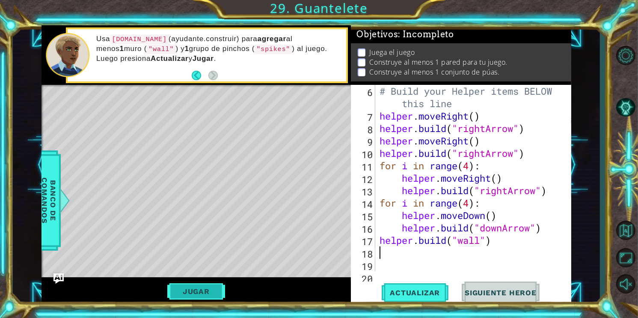
click at [193, 292] on button "Jugar" at bounding box center [196, 291] width 58 height 16
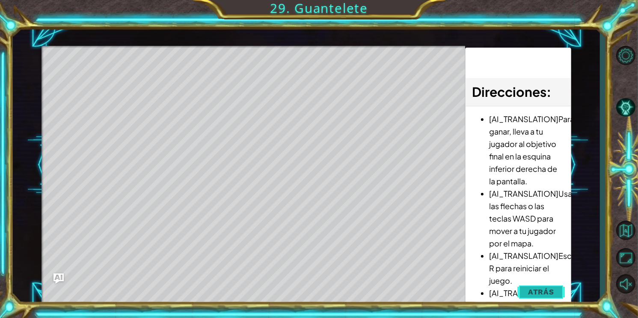
click at [537, 288] on span "Atrás" at bounding box center [541, 291] width 26 height 9
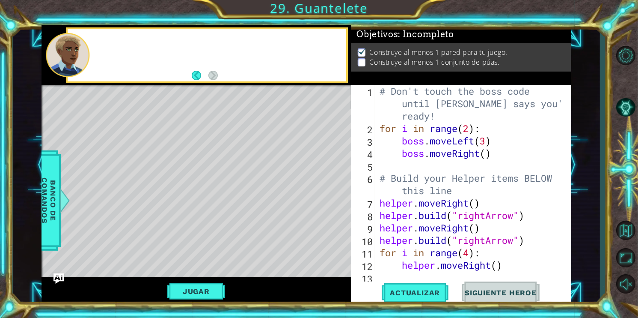
scroll to position [0, 0]
click at [511, 264] on div "# Don't touch the boss code until [PERSON_NAME] says you're ready! for i in ran…" at bounding box center [472, 203] width 189 height 236
click at [496, 232] on div "# Don't touch the boss code until [PERSON_NAME] says you're ready! for i in ran…" at bounding box center [472, 203] width 189 height 236
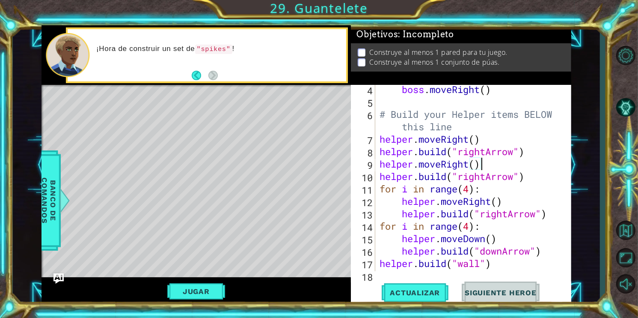
scroll to position [64, 0]
click at [491, 266] on div "boss . moveRight ( ) # Build your Helper items BELOW this line helper . moveRig…" at bounding box center [472, 188] width 189 height 211
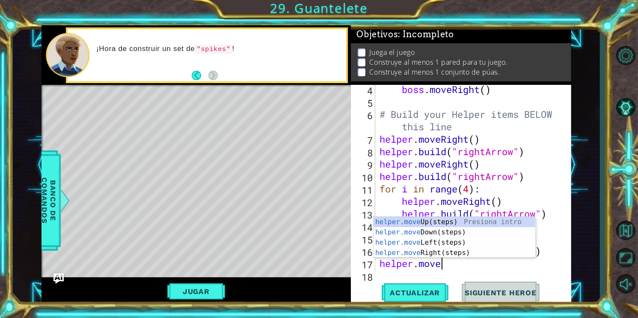
scroll to position [0, 2]
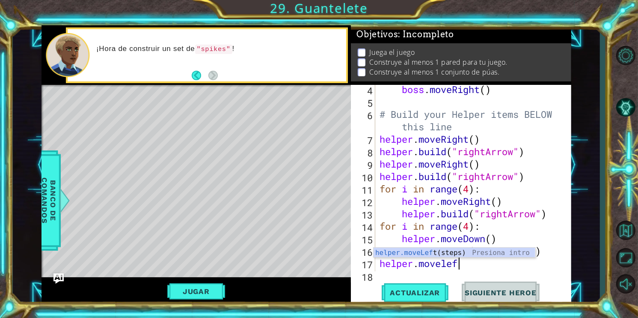
type textarea "helper.moveleft"
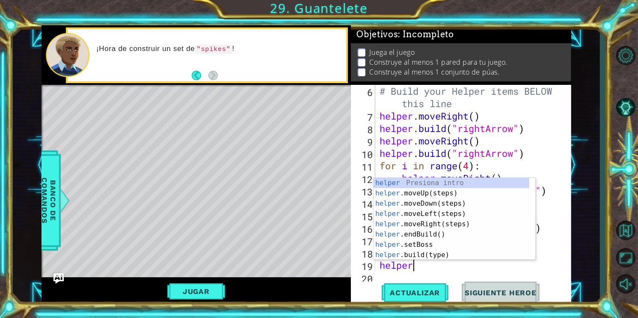
scroll to position [0, 6]
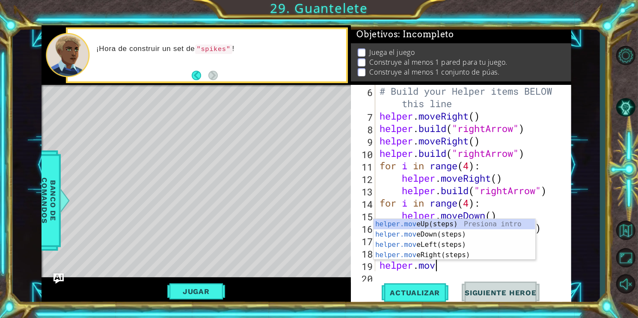
type textarea "helper.build("wall")helper.move"
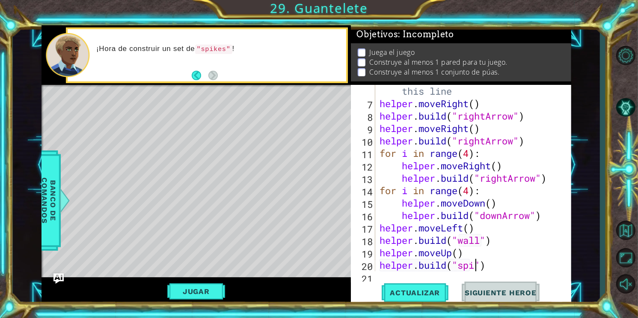
scroll to position [0, 5]
type textarea "helper.build("spikes")"
click at [404, 288] on span "Actualizar" at bounding box center [415, 292] width 67 height 9
click at [216, 294] on button "Jugar" at bounding box center [196, 291] width 58 height 16
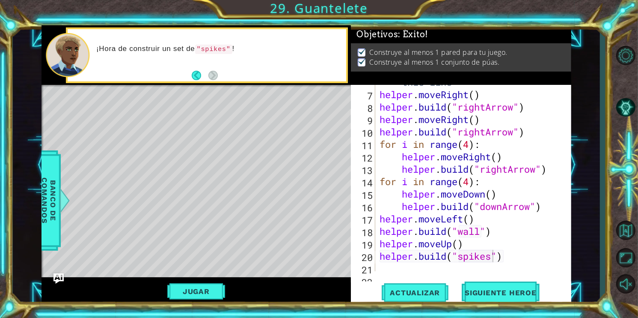
scroll to position [113, 0]
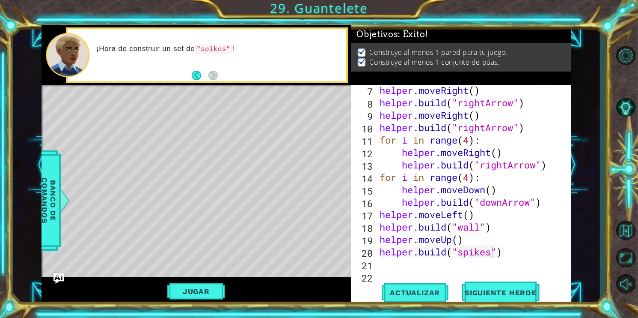
click at [389, 260] on div "helper . moveRight ( ) helper . build ( "rightArrow" ) helper . moveRight ( ) h…" at bounding box center [472, 189] width 189 height 211
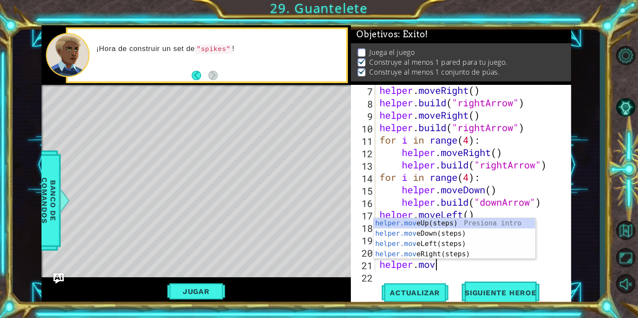
scroll to position [0, 2]
type textarea "helper.moveu"
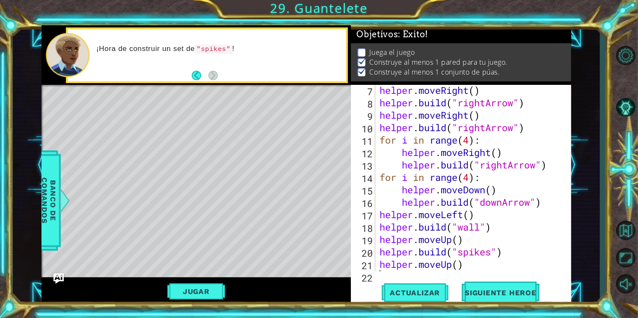
scroll to position [133, 0]
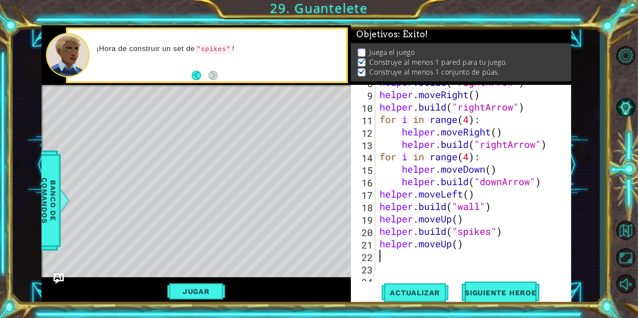
type textarea "d"
type textarea "helper.build("spikes")"
click at [414, 294] on span "Actualizar" at bounding box center [415, 292] width 67 height 9
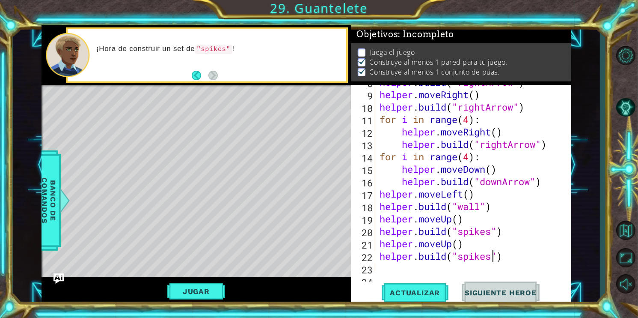
scroll to position [3, 0]
click at [206, 285] on button "Jugar" at bounding box center [196, 291] width 58 height 16
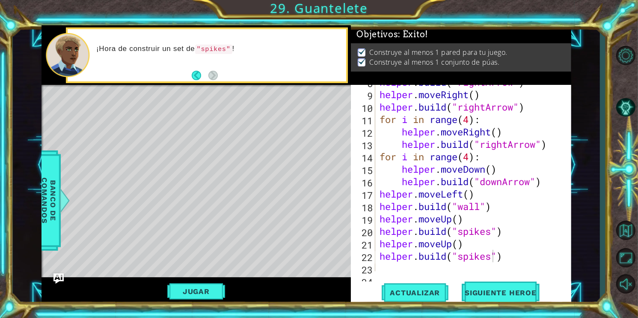
scroll to position [0, 0]
click at [499, 296] on span "Siguiente Heroe" at bounding box center [500, 292] width 89 height 9
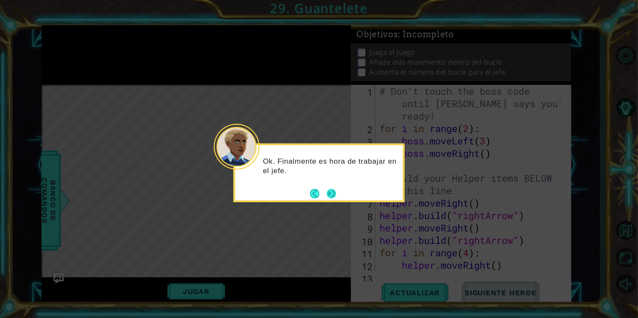
click at [334, 193] on button "Next" at bounding box center [331, 192] width 9 height 9
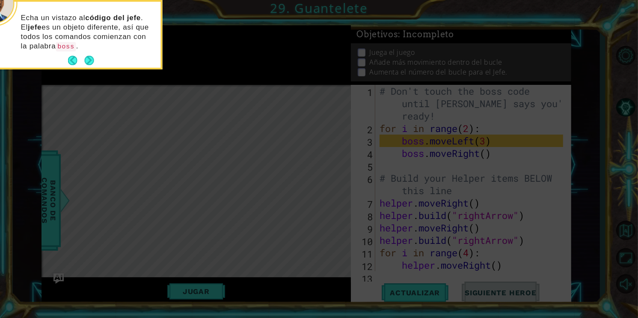
click at [97, 56] on div "Echa un vistazo al código del jefe . El jefe es un objeto diferente, así que to…" at bounding box center [77, 36] width 168 height 62
click at [90, 62] on button "Next" at bounding box center [89, 60] width 9 height 9
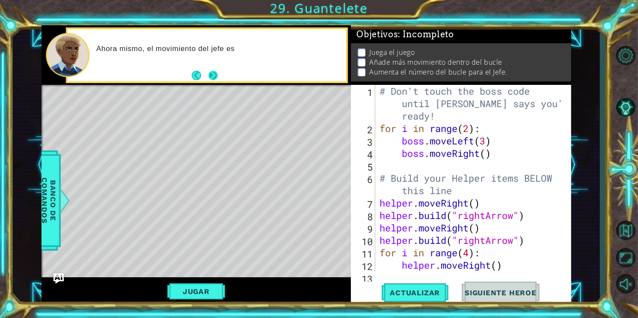
click at [208, 73] on button "Next" at bounding box center [212, 75] width 9 height 9
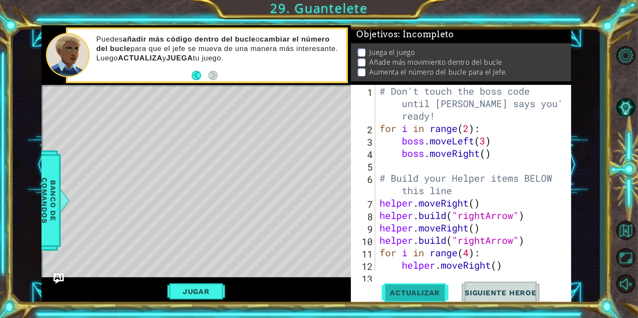
click at [419, 295] on span "Actualizar" at bounding box center [415, 292] width 67 height 9
click at [201, 296] on button "Jugar" at bounding box center [196, 291] width 58 height 16
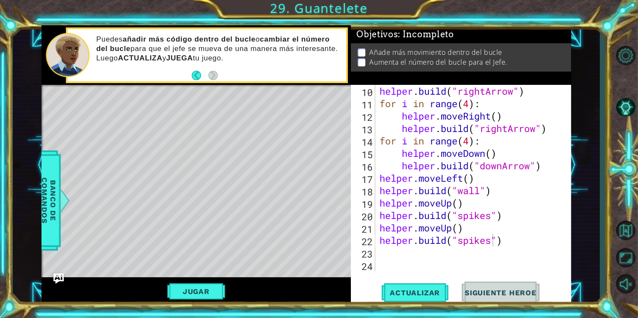
scroll to position [149, 0]
click at [401, 256] on div "helper . build ( "rightArrow" ) for i in range ( 4 ) : helper . moveRight ( ) h…" at bounding box center [472, 190] width 189 height 211
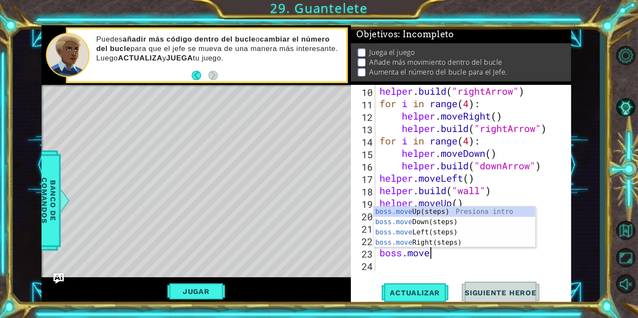
scroll to position [0, 2]
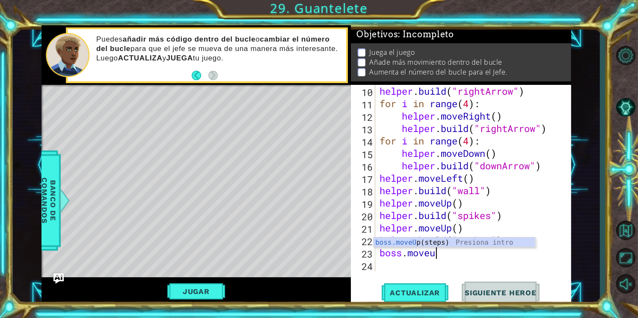
type textarea "boss.moveup"
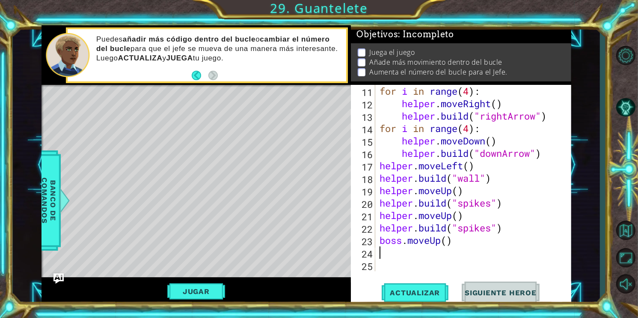
click at [448, 240] on div "for i in range ( 4 ) : helper . moveRight ( ) helper . build ( "rightArrow" ) f…" at bounding box center [472, 190] width 189 height 211
type textarea "boss.moveUp(2)"
click at [408, 252] on div "for i in range ( 4 ) : helper . moveRight ( ) helper . build ( "rightArrow" ) f…" at bounding box center [472, 190] width 189 height 211
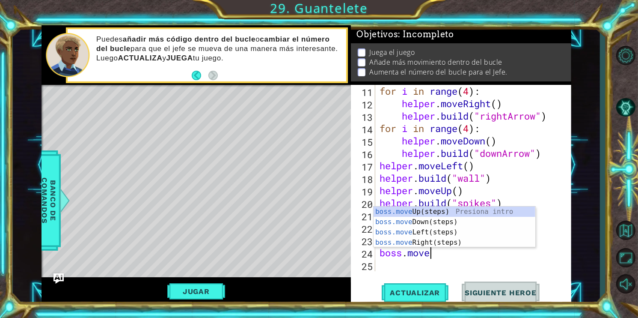
scroll to position [0, 2]
type textarea "boss.mover"
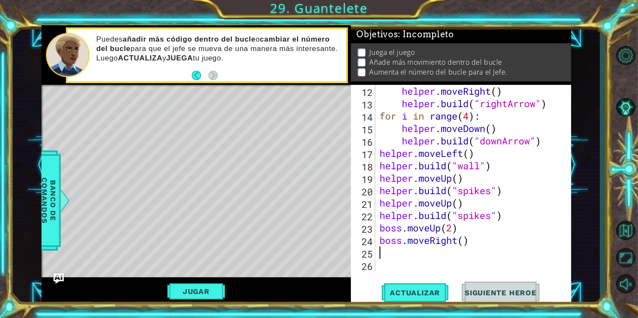
scroll to position [173, 0]
click at [465, 239] on div "helper . moveRight ( ) helper . build ( "rightArrow" ) for i in range ( 4 ) : h…" at bounding box center [472, 190] width 189 height 211
type textarea "boss.moveRight(4)"
click at [429, 292] on span "Actualizar" at bounding box center [415, 292] width 67 height 9
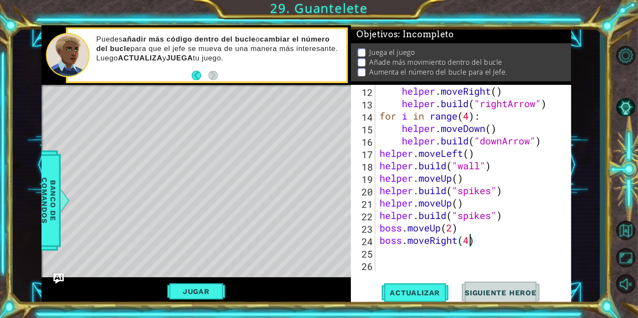
click at [181, 281] on div "Jugar" at bounding box center [197, 291] width 310 height 28
click at [209, 286] on button "Jugar" at bounding box center [196, 291] width 58 height 16
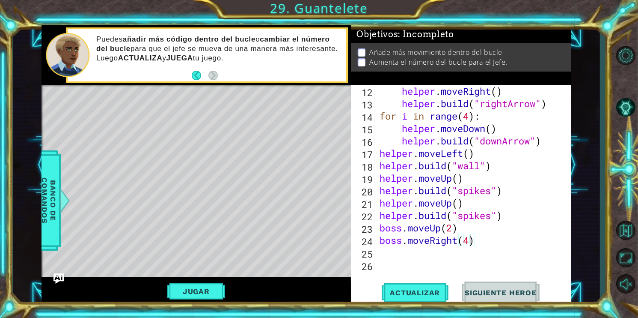
click at [408, 261] on div "helper . moveRight ( ) helper . build ( "rightArrow" ) for i in range ( 4 ) : h…" at bounding box center [472, 190] width 189 height 211
click at [401, 255] on div "helper . moveRight ( ) helper . build ( "rightArrow" ) for i in range ( 4 ) : h…" at bounding box center [472, 190] width 189 height 211
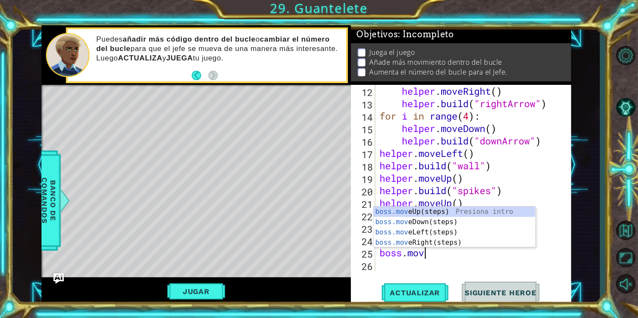
scroll to position [0, 2]
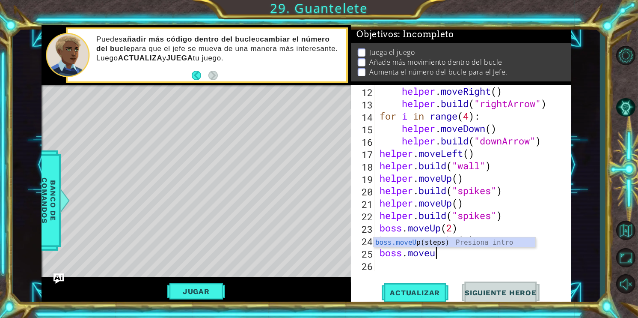
type textarea "boss.moveup"
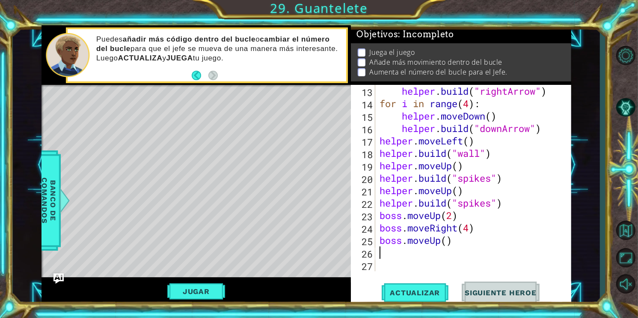
scroll to position [186, 0]
click at [443, 240] on div "helper . build ( "rightArrow" ) for i in range ( 4 ) : helper . moveDown ( ) he…" at bounding box center [472, 190] width 189 height 211
type textarea "boss.moveUp()"
click at [450, 249] on div "helper . build ( "rightArrow" ) for i in range ( 4 ) : helper . moveDown ( ) he…" at bounding box center [472, 190] width 189 height 211
click at [448, 242] on div "helper . build ( "rightArrow" ) for i in range ( 4 ) : helper . moveDown ( ) he…" at bounding box center [472, 190] width 189 height 211
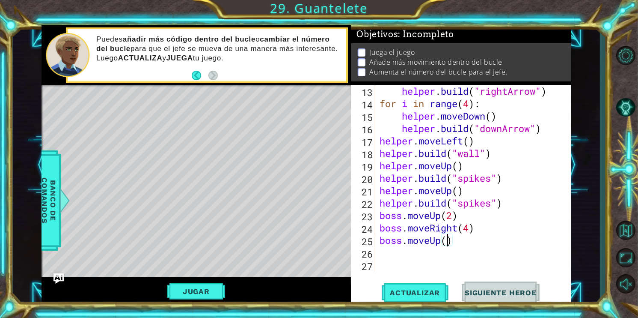
type textarea "boss.moveUp(3)"
click at [422, 251] on div "helper . build ( "rightArrow" ) for i in range ( 4 ) : helper . moveDown ( ) he…" at bounding box center [472, 190] width 189 height 211
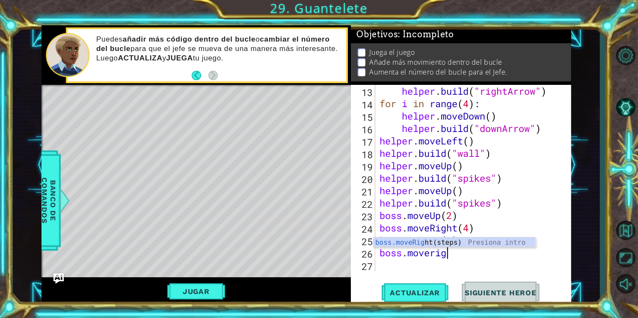
type textarea "boss.moveright"
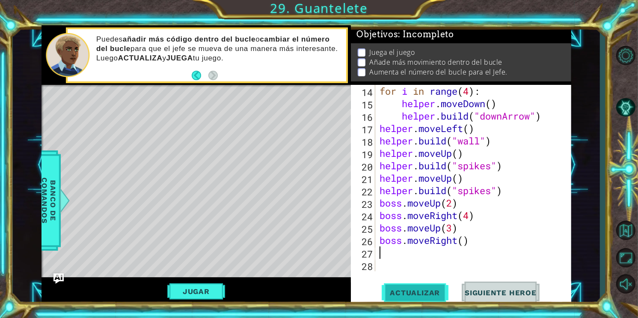
click at [388, 288] on span "Actualizar" at bounding box center [415, 292] width 67 height 9
click at [217, 286] on button "Jugar" at bounding box center [196, 291] width 58 height 16
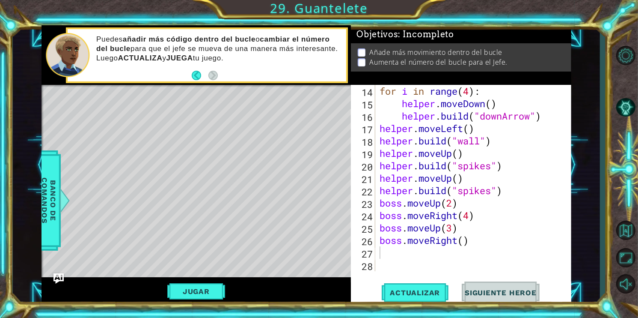
type textarea "boss.moveRight()"
click at [467, 240] on div "for i in range ( 4 ) : helper . moveDown ( ) helper . build ( "downArrow" ) hel…" at bounding box center [472, 190] width 189 height 211
click at [387, 250] on div "for i in range ( 4 ) : helper . moveDown ( ) helper . build ( "downArrow" ) hel…" at bounding box center [472, 190] width 189 height 211
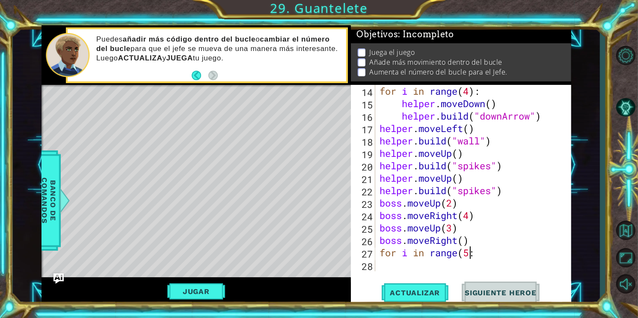
type textarea "for i in range(5):"
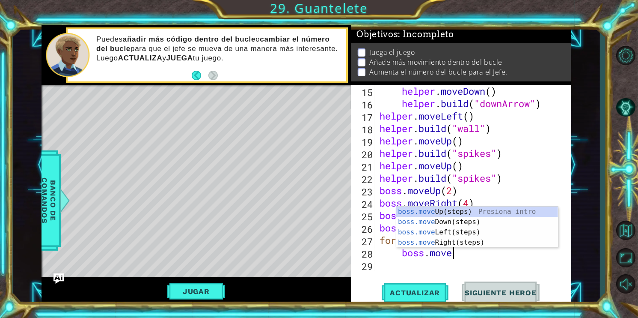
scroll to position [0, 3]
type textarea "boss.moveup"
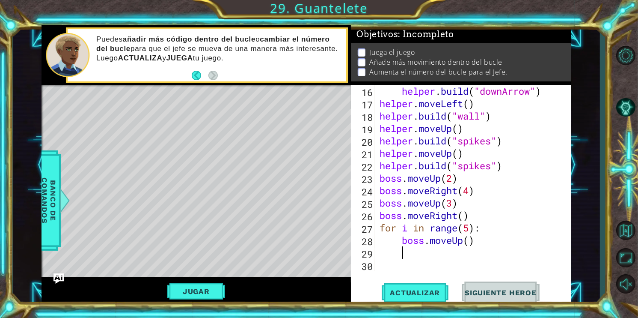
scroll to position [0, 1]
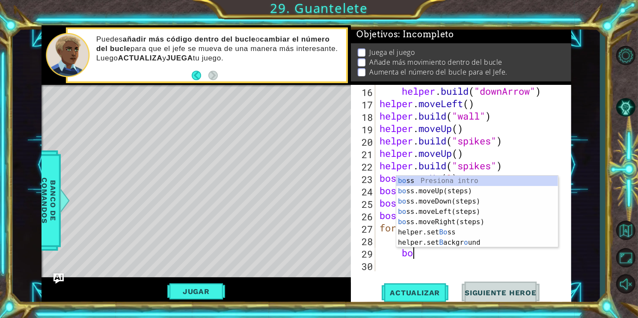
type textarea "b"
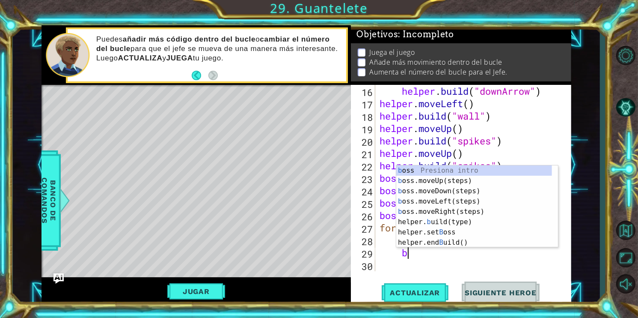
scroll to position [0, 0]
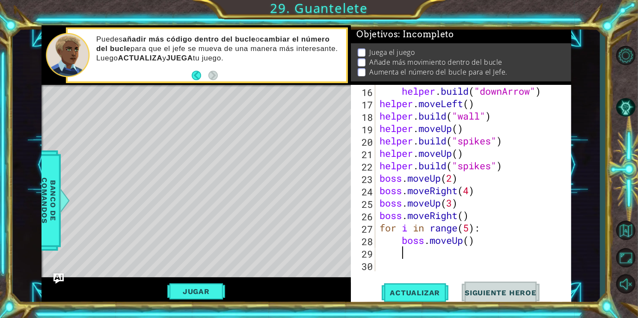
click at [466, 241] on div "helper . build ( "downArrow" ) helper . moveLeft ( ) helper . build ( "wall" ) …" at bounding box center [472, 190] width 189 height 211
click at [470, 239] on div "helper . build ( "downArrow" ) helper . moveLeft ( ) helper . build ( "wall" ) …" at bounding box center [472, 190] width 189 height 211
type textarea "boss.moveUp(2)"
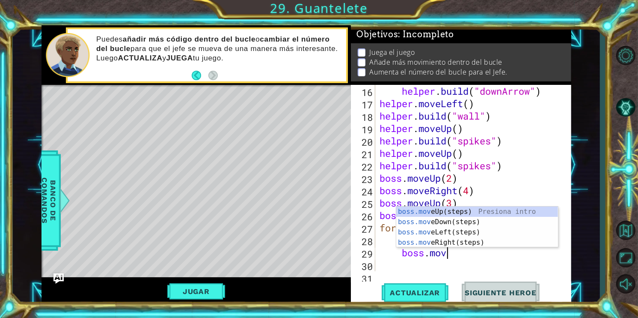
scroll to position [0, 3]
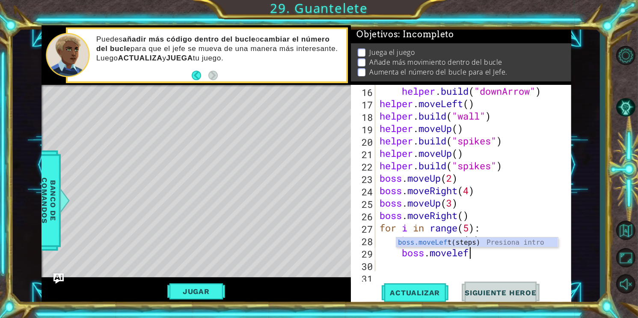
type textarea "boss.moveleft"
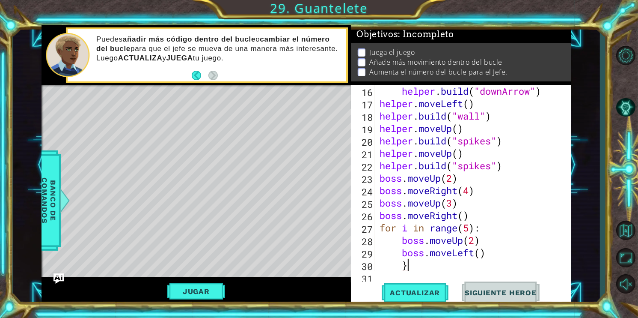
click at [479, 255] on div "helper . build ( "downArrow" ) helper . moveLeft ( ) helper . build ( "wall" ) …" at bounding box center [472, 190] width 189 height 211
click at [412, 266] on div "helper . build ( "downArrow" ) helper . moveLeft ( ) helper . build ( "wall" ) …" at bounding box center [472, 190] width 189 height 211
type textarea "}"
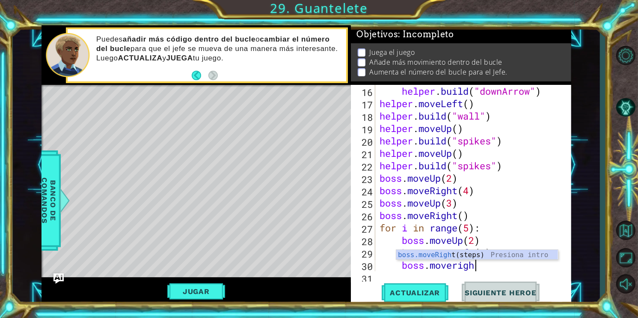
scroll to position [0, 4]
type textarea "boss.moveright"
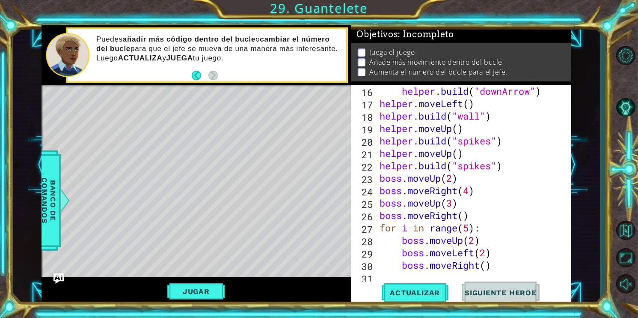
scroll to position [0, 0]
click at [487, 264] on div "helper . build ( "downArrow" ) helper . moveLeft ( ) helper . build ( "wall" ) …" at bounding box center [472, 190] width 189 height 211
type textarea "boss.moveRight(2)"
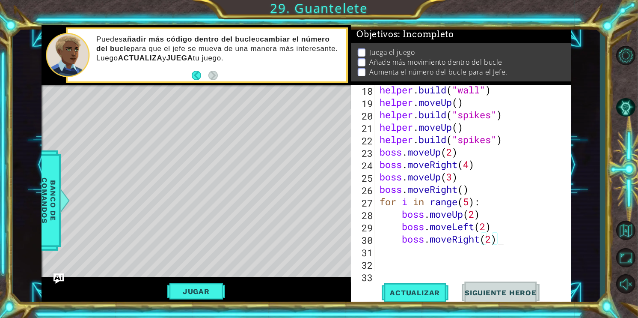
scroll to position [253, 0]
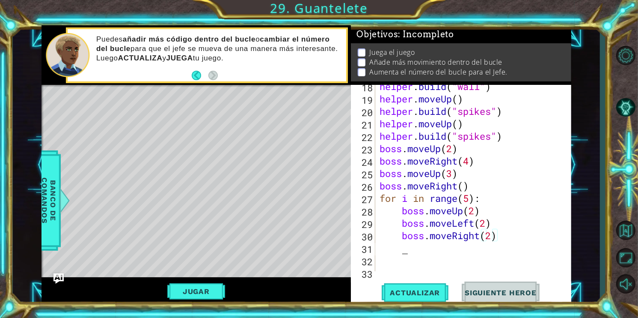
click at [499, 244] on div "helper . build ( "wall" ) helper . moveUp ( ) helper . build ( "spikes" ) helpe…" at bounding box center [472, 185] width 189 height 211
click at [409, 240] on div "helper . build ( "wall" ) helper . moveUp ( ) helper . build ( "spikes" ) helpe…" at bounding box center [472, 185] width 189 height 211
type textarea "boss.moveRight(2)"
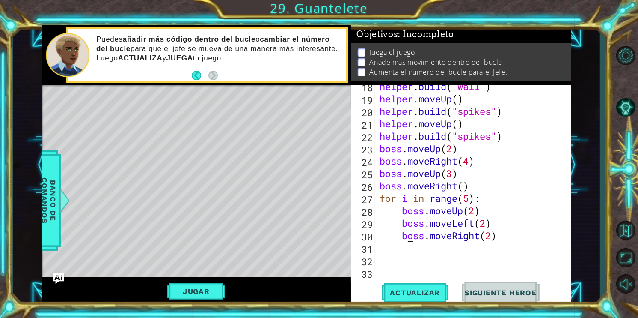
click at [406, 246] on div "helper . build ( "wall" ) helper . moveUp ( ) helper . build ( "spikes" ) helpe…" at bounding box center [472, 185] width 189 height 211
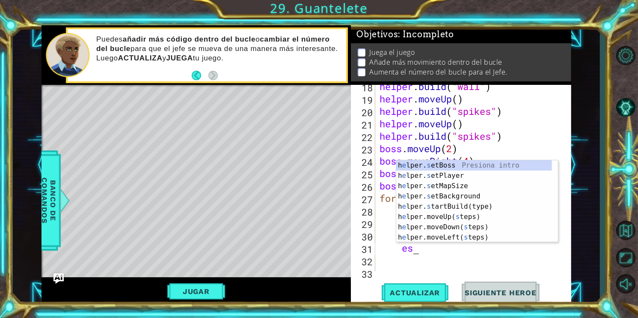
type textarea "e"
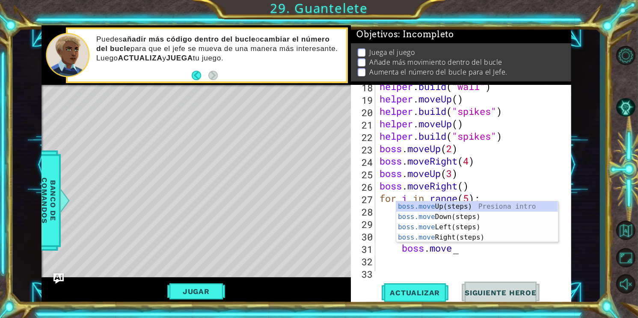
scroll to position [0, 3]
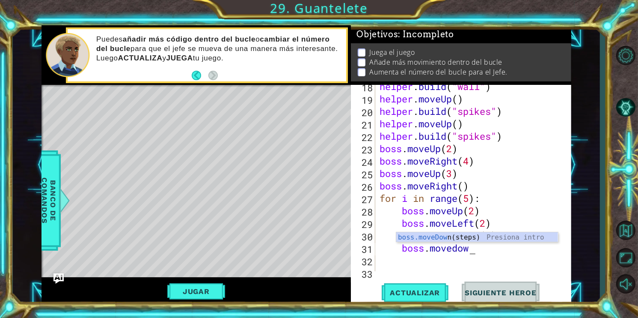
type textarea "boss.movedown"
click at [480, 246] on div "helper . build ( "wall" ) helper . moveUp ( ) helper . build ( "spikes" ) helpe…" at bounding box center [472, 185] width 189 height 211
type textarea "boss.moveDown(2)8)"
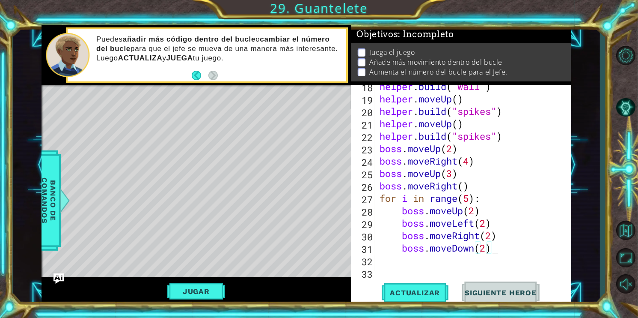
scroll to position [0, 5]
click at [491, 254] on div "helper . build ( "wall" ) helper . moveUp ( ) helper . build ( "spikes" ) helpe…" at bounding box center [472, 185] width 189 height 211
type textarea "8"
click at [501, 252] on div "helper . build ( "wall" ) helper . moveUp ( ) helper . build ( "spikes" ) helpe…" at bounding box center [472, 185] width 189 height 211
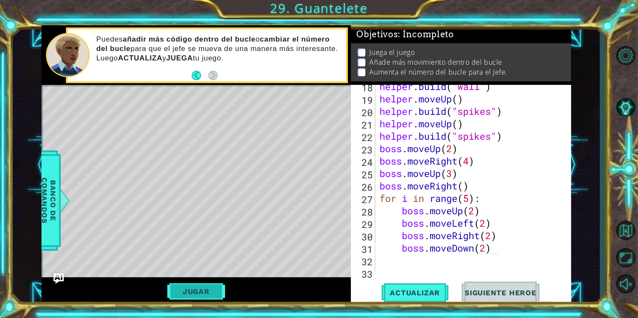
click at [184, 292] on button "Jugar" at bounding box center [196, 291] width 58 height 16
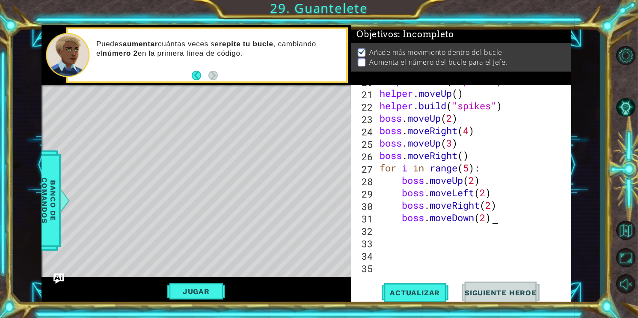
scroll to position [282, 0]
click at [469, 171] on div "helper . build ( "spikes" ) helper . moveUp ( ) helper . build ( "spikes" ) bos…" at bounding box center [472, 180] width 189 height 211
click at [469, 170] on div "helper . build ( "spikes" ) helper . moveUp ( ) helper . build ( "spikes" ) bos…" at bounding box center [472, 180] width 189 height 211
click at [471, 169] on div "helper . build ( "spikes" ) helper . moveUp ( ) helper . build ( "spikes" ) bos…" at bounding box center [472, 180] width 189 height 211
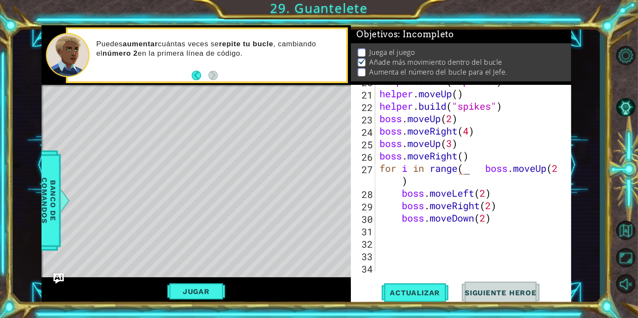
scroll to position [273, 0]
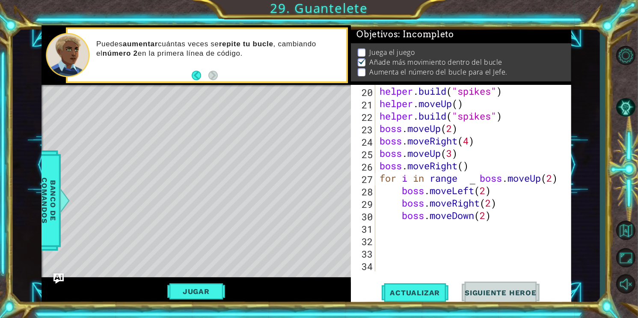
click at [473, 180] on div "helper . build ( "spikes" ) helper . moveUp ( ) helper . build ( "spikes" ) bos…" at bounding box center [472, 190] width 189 height 211
click at [462, 175] on div "helper . build ( "spikes" ) helper . moveUp ( ) helper . build ( "spikes" ) bos…" at bounding box center [472, 190] width 189 height 211
click at [460, 175] on div "helper . build ( "spikes" ) helper . moveUp ( ) helper . build ( "spikes" ) bos…" at bounding box center [472, 190] width 189 height 211
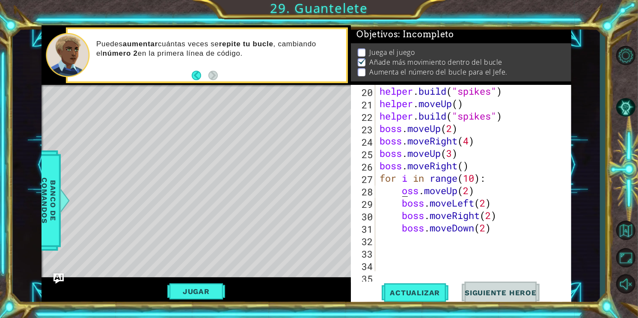
scroll to position [0, 3]
click at [402, 190] on div "helper . build ( "spikes" ) helper . moveUp ( ) helper . build ( "spikes" ) bos…" at bounding box center [472, 190] width 189 height 211
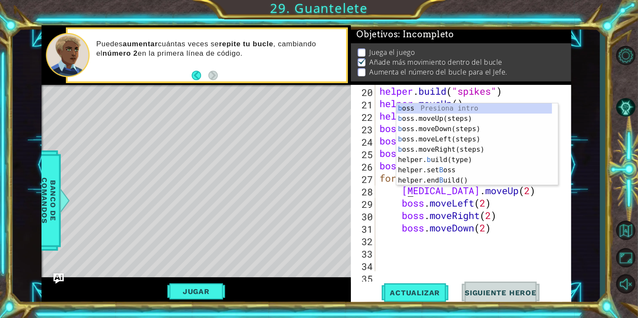
scroll to position [0, 1]
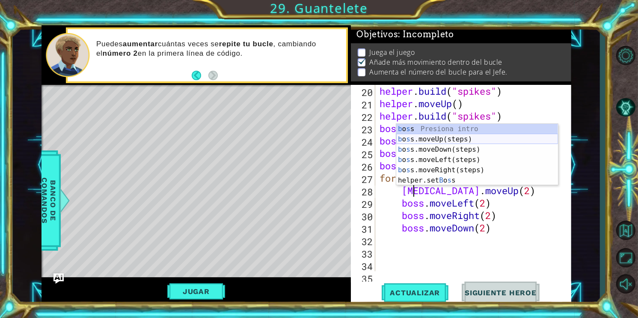
click at [454, 136] on div "b o s s Presiona intro b o s s.moveUp(steps) Presiona intro b o s s.moveDown(st…" at bounding box center [477, 165] width 162 height 82
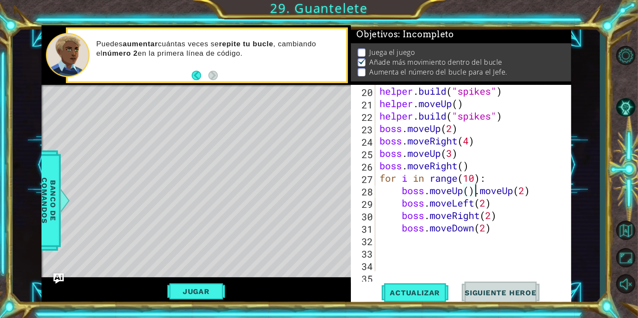
click at [523, 192] on div "helper . build ( "spikes" ) helper . moveUp ( ) helper . build ( "spikes" ) bos…" at bounding box center [472, 190] width 189 height 211
click at [534, 194] on div "helper . build ( "spikes" ) helper . moveUp ( ) helper . build ( "spikes" ) bos…" at bounding box center [472, 190] width 189 height 211
type textarea "boss.moveUp"
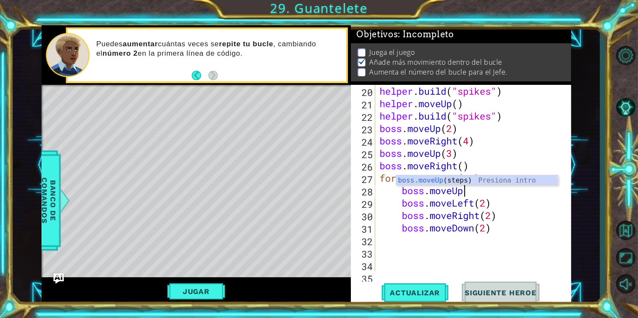
scroll to position [0, 0]
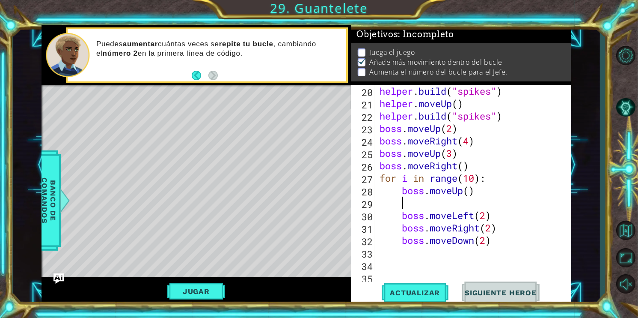
click at [462, 191] on div "helper . build ( "spikes" ) helper . moveUp ( ) helper . build ( "spikes" ) bos…" at bounding box center [472, 190] width 189 height 211
click at [470, 194] on div "helper . build ( "spikes" ) helper . moveUp ( ) helper . build ( "spikes" ) bos…" at bounding box center [472, 190] width 189 height 211
type textarea "boss.moveUp(5)"
click at [426, 203] on div "helper . build ( "spikes" ) helper . moveUp ( ) helper . build ( "spikes" ) bos…" at bounding box center [472, 190] width 189 height 211
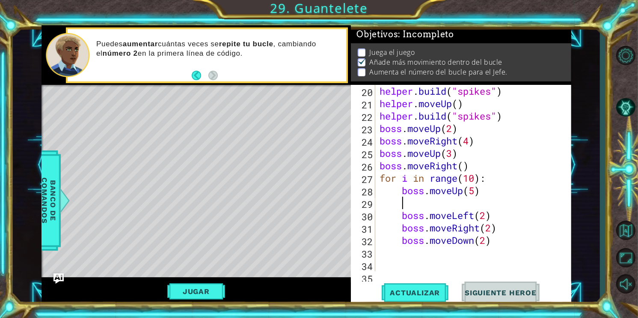
scroll to position [0, 0]
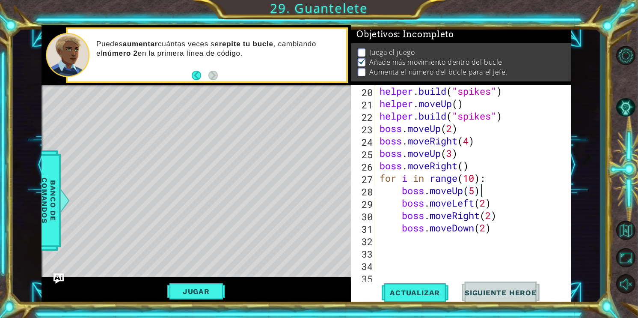
click at [487, 205] on div "helper . build ( "spikes" ) helper . moveUp ( ) helper . build ( "spikes" ) bos…" at bounding box center [472, 190] width 189 height 211
click at [493, 215] on div "helper . build ( "spikes" ) helper . moveUp ( ) helper . build ( "spikes" ) bos…" at bounding box center [472, 190] width 189 height 211
click at [487, 230] on div "helper . build ( "spikes" ) helper . moveUp ( ) helper . build ( "spikes" ) bos…" at bounding box center [472, 190] width 189 height 211
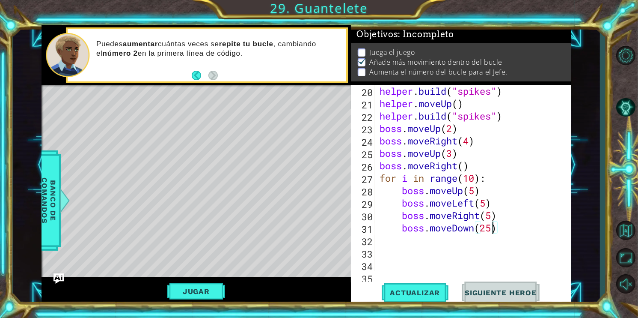
scroll to position [0, 4]
click at [410, 283] on button "Actualizar" at bounding box center [415, 292] width 67 height 22
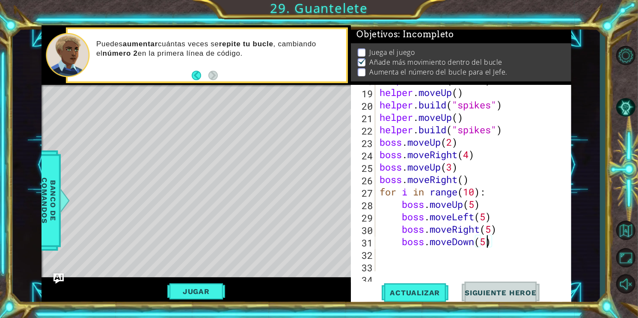
scroll to position [259, 0]
click at [496, 192] on div "helper . build ( "wall" ) helper . moveUp ( ) helper . build ( "spikes" ) helpe…" at bounding box center [472, 179] width 189 height 211
click at [417, 287] on button "Actualizar" at bounding box center [415, 292] width 67 height 22
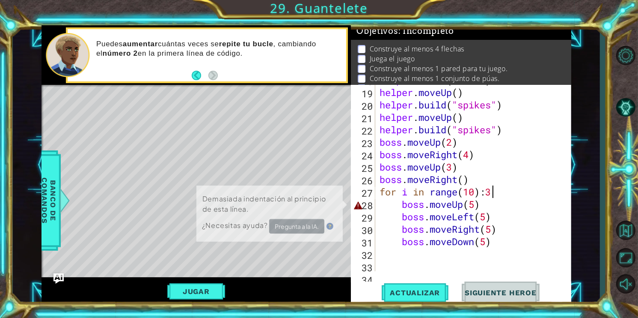
scroll to position [3, 0]
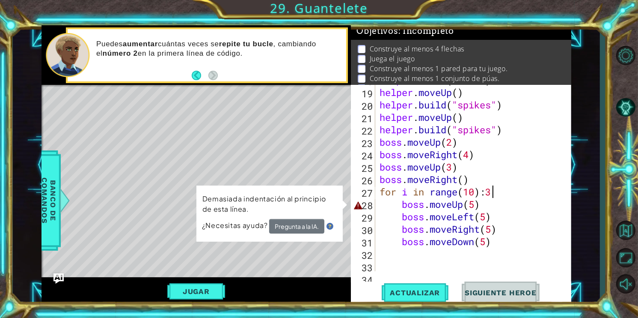
click at [478, 206] on div "helper . build ( "wall" ) helper . moveUp ( ) helper . build ( "spikes" ) helpe…" at bounding box center [472, 179] width 189 height 211
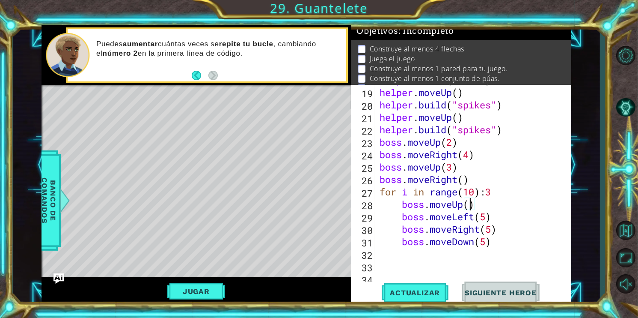
scroll to position [0, 4]
click at [485, 221] on div "helper . build ( "wall" ) helper . moveUp ( ) helper . build ( "spikes" ) helpe…" at bounding box center [472, 179] width 189 height 211
click at [490, 232] on div "helper . build ( "wall" ) helper . moveUp ( ) helper . build ( "spikes" ) helpe…" at bounding box center [472, 179] width 189 height 211
click at [494, 232] on div "helper . build ( "wall" ) helper . moveUp ( ) helper . build ( "spikes" ) helpe…" at bounding box center [472, 179] width 189 height 211
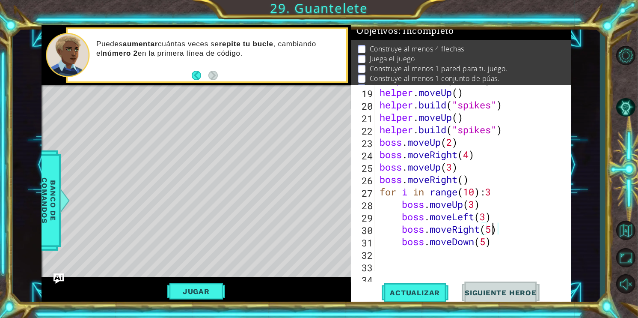
scroll to position [0, 5]
click at [486, 242] on div "helper . build ( "wall" ) helper . moveUp ( ) helper . build ( "spikes" ) helpe…" at bounding box center [472, 179] width 189 height 211
click at [434, 299] on button "Actualizar" at bounding box center [415, 292] width 67 height 22
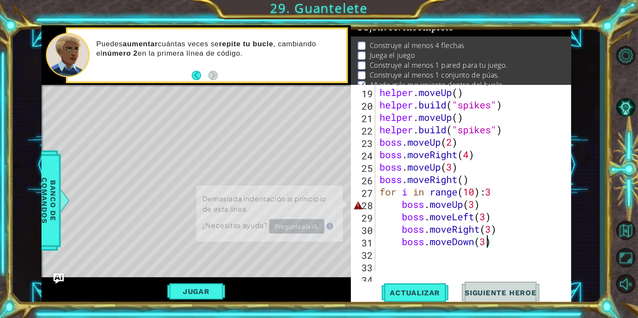
scroll to position [18, 0]
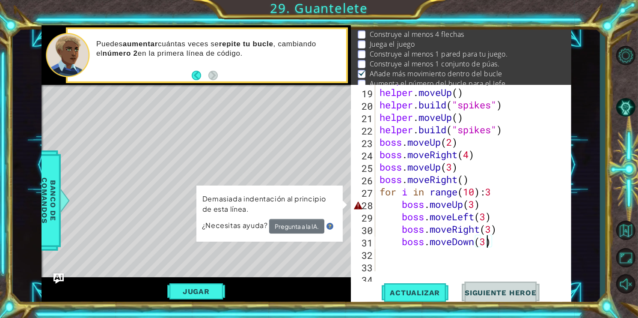
click at [476, 210] on div "helper . build ( "wall" ) helper . moveUp ( ) helper . build ( "spikes" ) helpe…" at bounding box center [472, 179] width 189 height 211
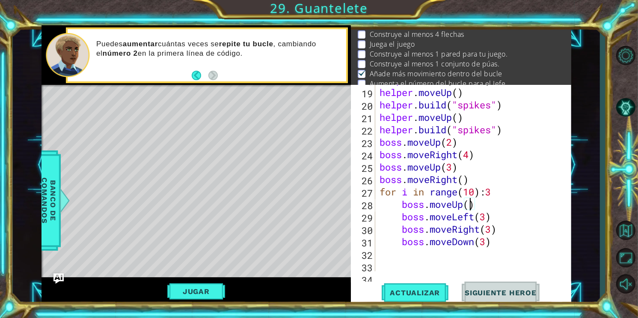
scroll to position [0, 4]
click at [486, 219] on div "helper . build ( "wall" ) helper . moveUp ( ) helper . build ( "spikes" ) helpe…" at bounding box center [472, 179] width 189 height 211
click at [493, 233] on div "helper . build ( "wall" ) helper . moveUp ( ) helper . build ( "spikes" ) helpe…" at bounding box center [472, 179] width 189 height 211
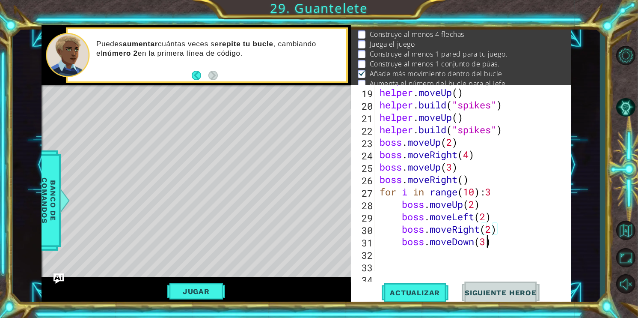
click at [486, 244] on div "helper . build ( "wall" ) helper . moveUp ( ) helper . build ( "spikes" ) helpe…" at bounding box center [472, 179] width 189 height 211
click at [433, 297] on button "Actualizar" at bounding box center [415, 292] width 67 height 22
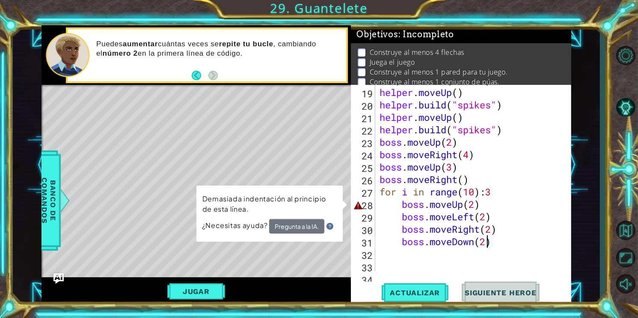
scroll to position [1, 0]
click at [223, 294] on button "Jugar" at bounding box center [196, 291] width 58 height 16
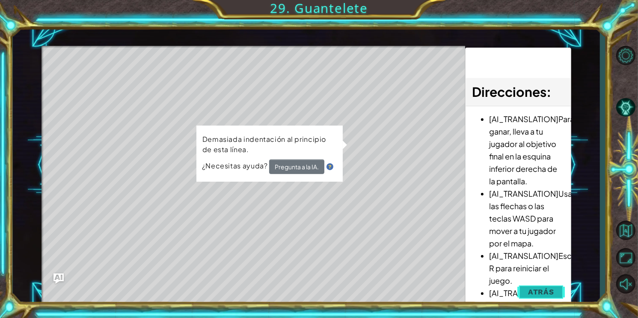
click at [526, 292] on button "Atrás" at bounding box center [540, 291] width 47 height 17
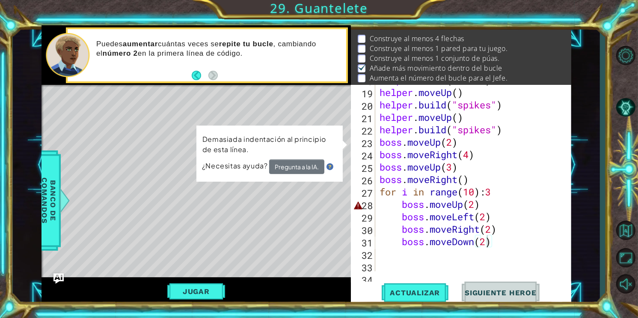
scroll to position [13, 0]
click at [498, 192] on div "helper . build ( "wall" ) helper . moveUp ( ) helper . build ( "spikes" ) helpe…" at bounding box center [472, 179] width 189 height 211
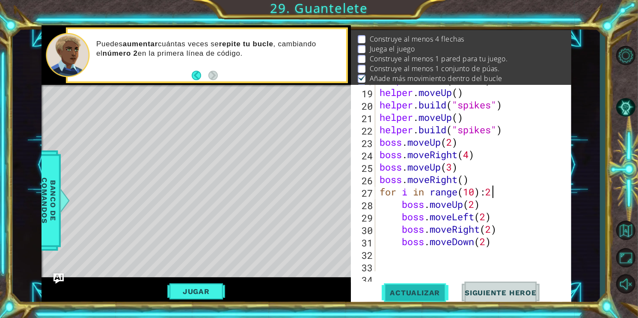
click at [433, 288] on span "Actualizar" at bounding box center [415, 292] width 67 height 9
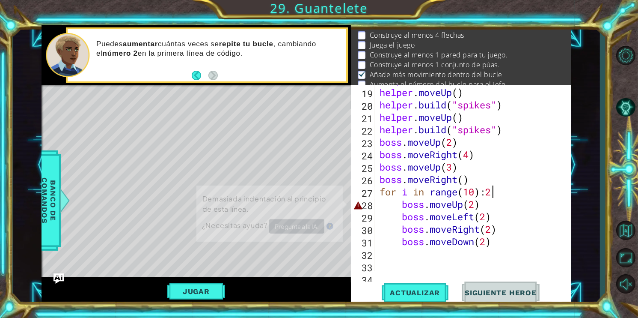
scroll to position [18, 0]
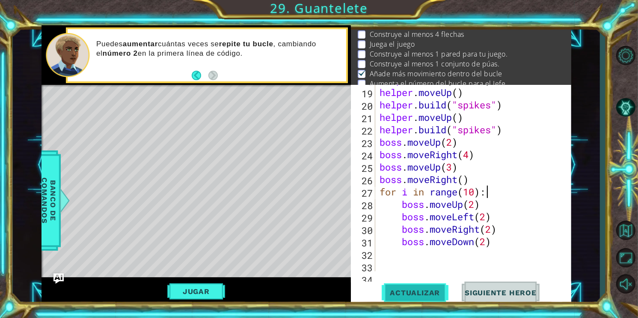
click at [422, 296] on span "Actualizar" at bounding box center [415, 292] width 67 height 9
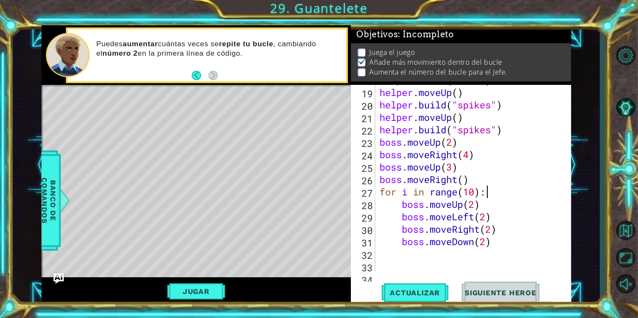
scroll to position [7, 0]
click at [49, 275] on div "Level Map" at bounding box center [239, 211] width 395 height 252
click at [53, 276] on img "Ask AI" at bounding box center [58, 278] width 11 height 11
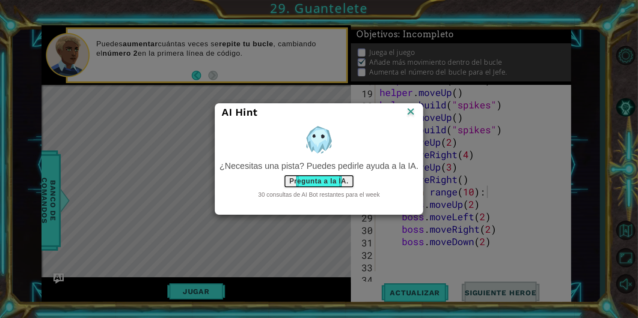
click at [318, 175] on button "Pregunta a la IA." at bounding box center [319, 181] width 70 height 14
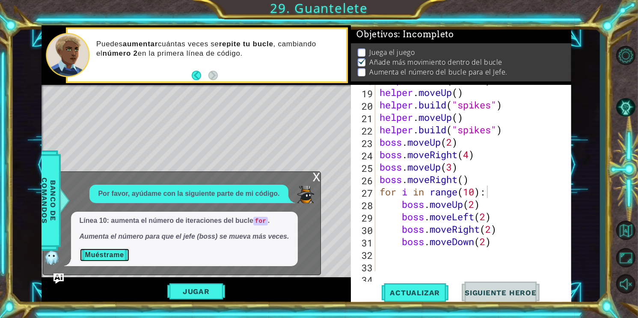
click at [115, 256] on button "Muéstrame" at bounding box center [105, 255] width 50 height 14
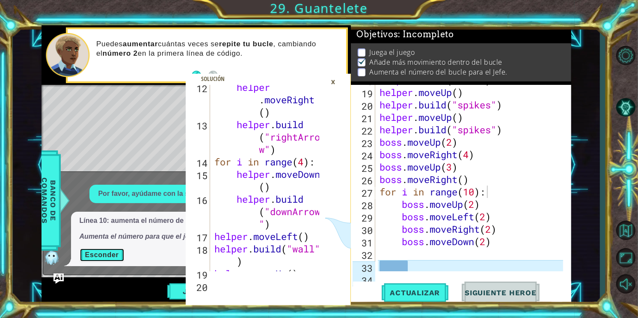
scroll to position [264, 0]
click at [330, 81] on div "×" at bounding box center [333, 81] width 13 height 15
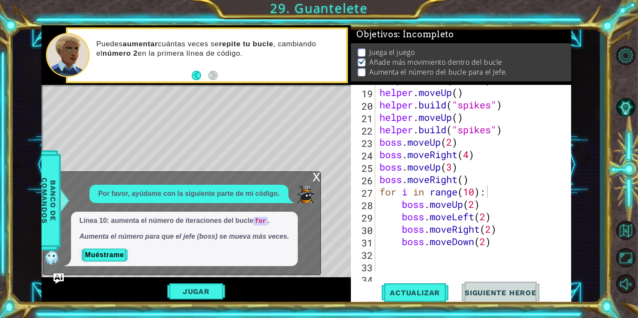
click at [476, 192] on div "helper . build ( "wall" ) helper . moveUp ( ) helper . build ( "spikes" ) helpe…" at bounding box center [472, 179] width 189 height 211
click at [436, 303] on button "Actualizar" at bounding box center [415, 292] width 67 height 22
click at [435, 295] on span "Actualizar" at bounding box center [415, 292] width 67 height 9
click at [435, 294] on span "Actualizar" at bounding box center [415, 292] width 67 height 9
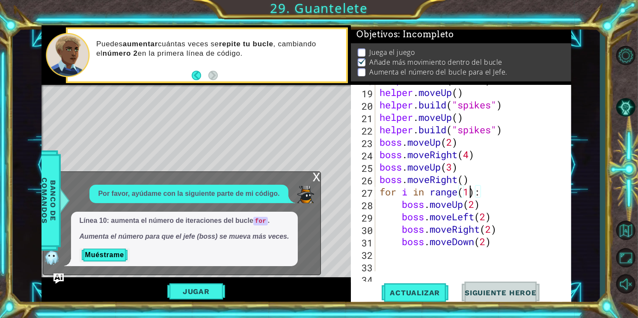
scroll to position [0, 3]
type textarea "for i in range():"
click at [108, 256] on button "Muéstrame" at bounding box center [105, 255] width 50 height 14
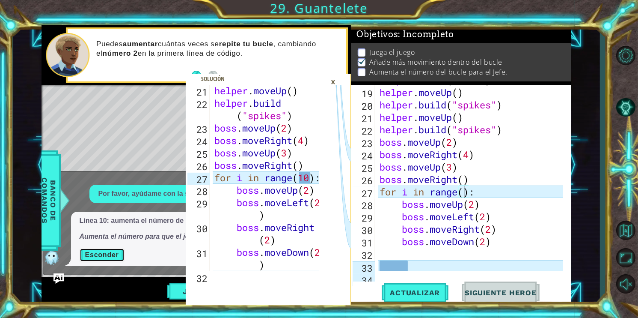
scroll to position [484, 0]
click at [465, 190] on div "helper . build ( "wall" ) helper . moveUp ( ) helper . build ( "spikes" ) helpe…" at bounding box center [472, 179] width 189 height 211
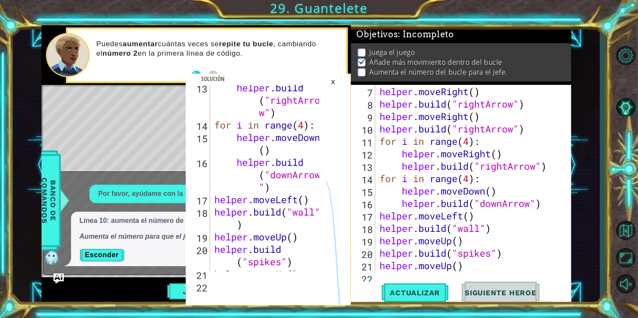
scroll to position [301, 0]
type textarea "for i in range(10):"
click at [304, 206] on div "helper . build ( "rightArro w" ) for i in range ( 4 ) : helper . moveDown ( ) h…" at bounding box center [268, 199] width 111 height 236
drag, startPoint x: 304, startPoint y: 206, endPoint x: 294, endPoint y: 204, distance: 11.0
click at [294, 204] on div "helper . build ( "rightArro w" ) for i in range ( 4 ) : helper . moveDown ( ) h…" at bounding box center [268, 199] width 111 height 236
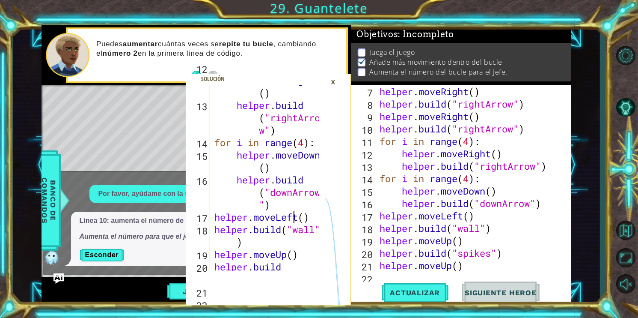
scroll to position [284, 0]
click at [271, 208] on div "helper . moveRight ( ) helper . build ( "rightArro w" ) for i in range ( 4 ) : …" at bounding box center [268, 186] width 111 height 248
type textarea "[DOMAIN_NAME]("downArrow")"
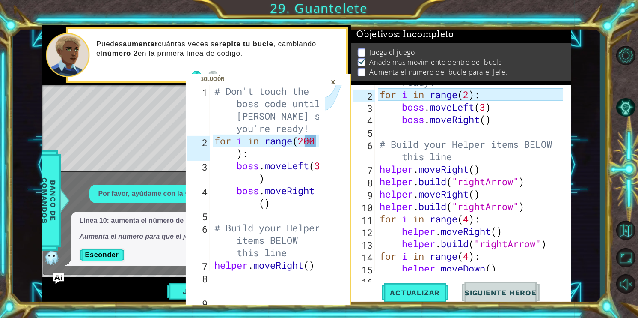
scroll to position [0, 0]
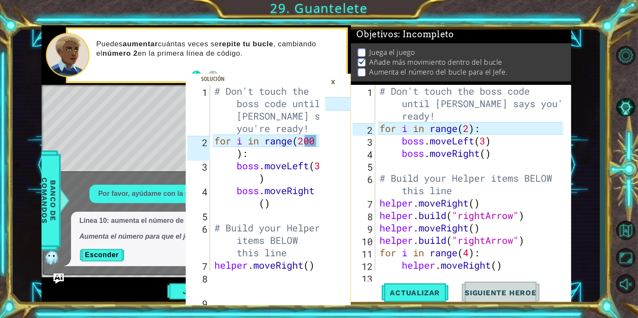
click at [469, 131] on div "# Don't touch the boss code until [PERSON_NAME] says you're ready! for i in ran…" at bounding box center [472, 203] width 189 height 236
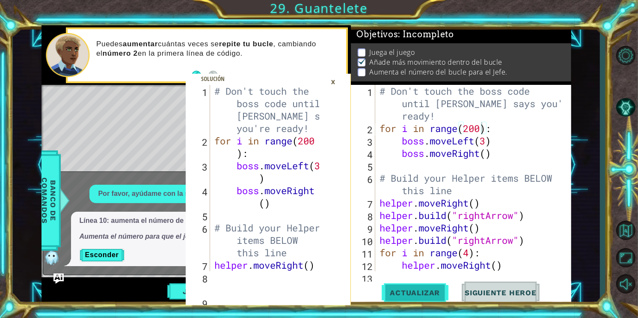
click at [436, 297] on button "Actualizar" at bounding box center [415, 292] width 67 height 22
click at [340, 86] on div "×" at bounding box center [333, 81] width 13 height 15
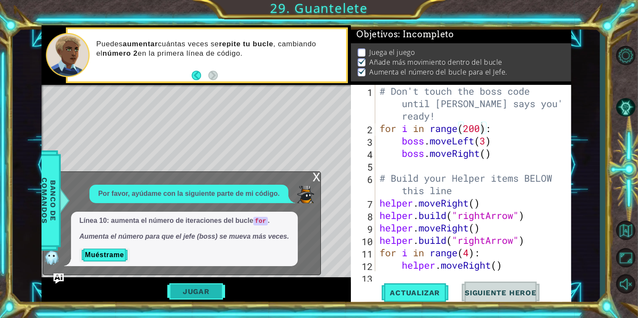
click at [208, 283] on button "Jugar" at bounding box center [196, 291] width 58 height 16
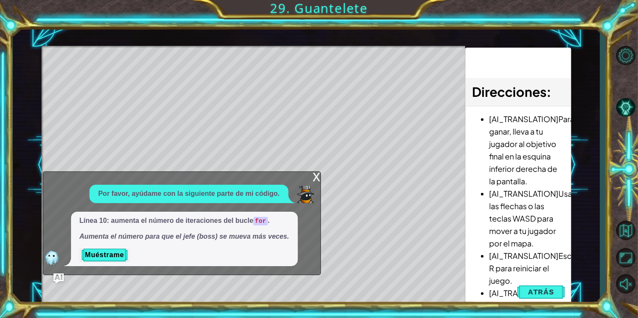
click at [316, 180] on div "x" at bounding box center [317, 176] width 8 height 9
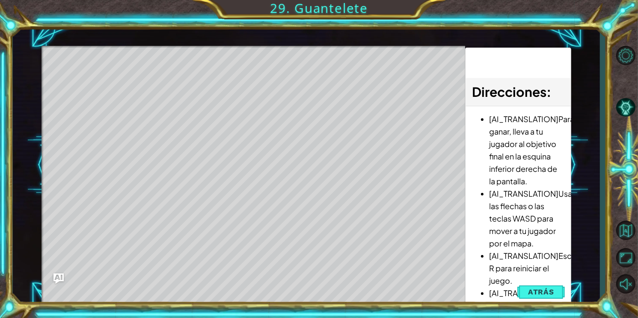
click at [316, 180] on div "Level Map" at bounding box center [239, 172] width 395 height 252
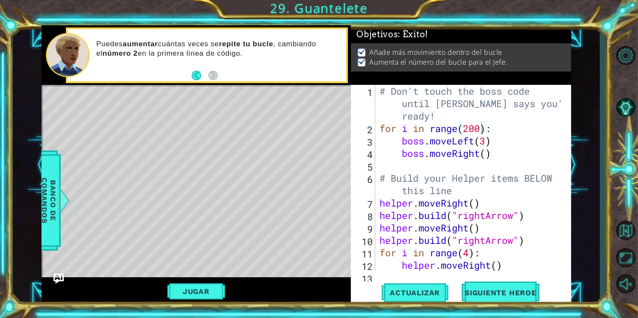
scroll to position [0, 0]
click at [508, 282] on div "Actualizar Siguiente Heroe" at bounding box center [463, 292] width 220 height 22
click at [484, 258] on div "# Don't touch the boss code until Vega says you're ready! for i in range ( 200 …" at bounding box center [472, 203] width 189 height 236
type textarea "for i in range(4): helper.moveRight()"
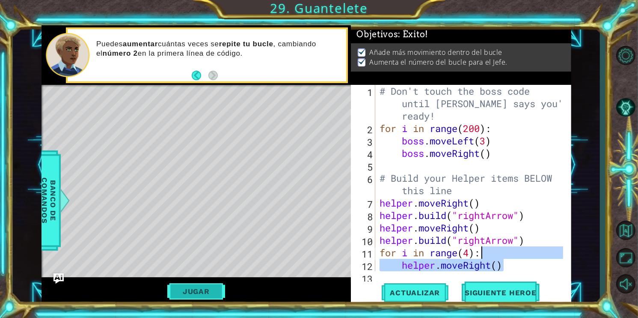
click at [219, 289] on button "Jugar" at bounding box center [196, 291] width 58 height 16
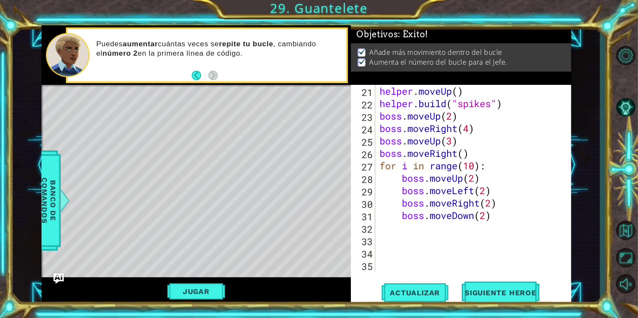
scroll to position [285, 0]
